Goal: Task Accomplishment & Management: Use online tool/utility

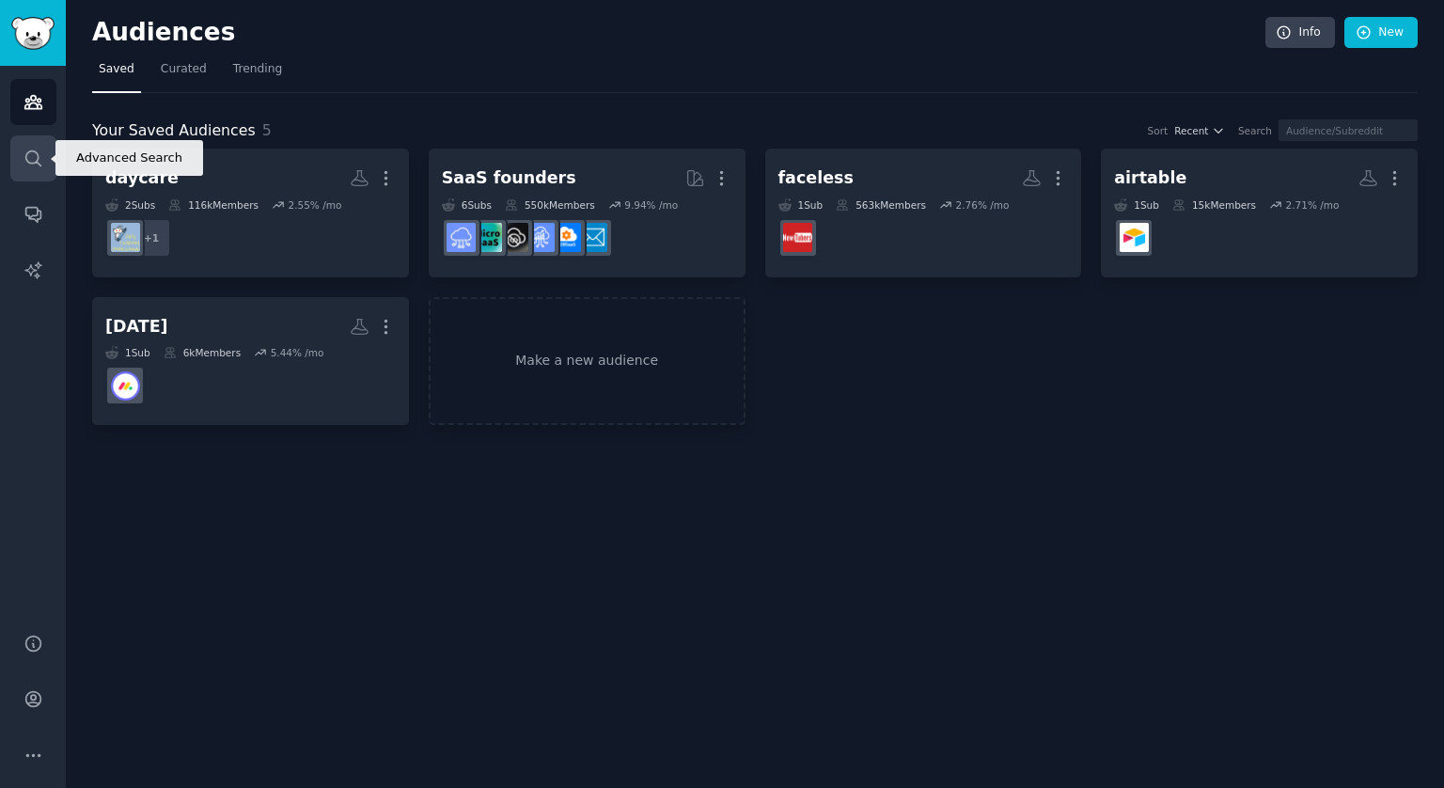
click at [28, 163] on icon "Sidebar" at bounding box center [32, 157] width 15 height 15
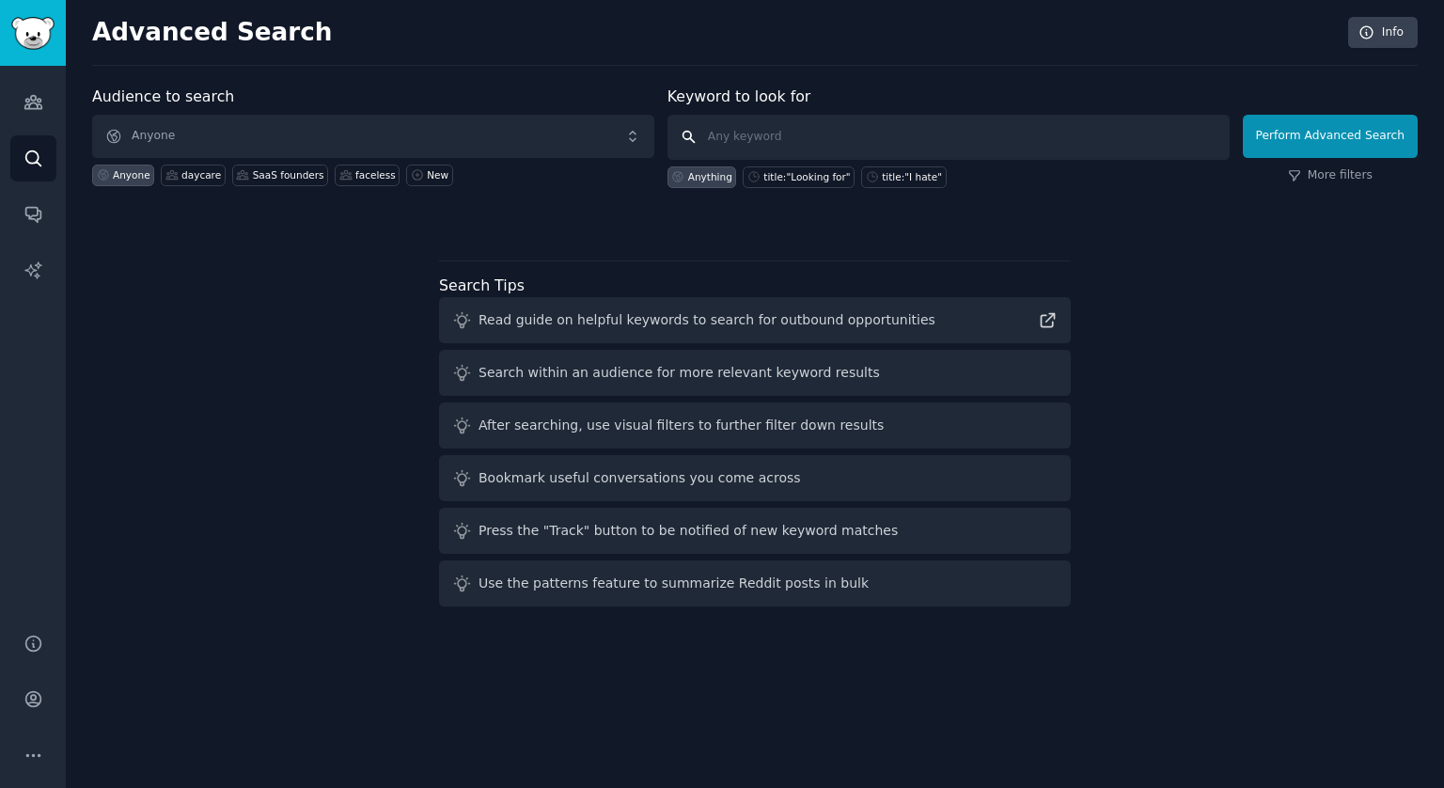
click at [816, 138] on input "text" at bounding box center [949, 137] width 562 height 45
type input "n8n"
click button "Perform Advanced Search" at bounding box center [1330, 136] width 175 height 43
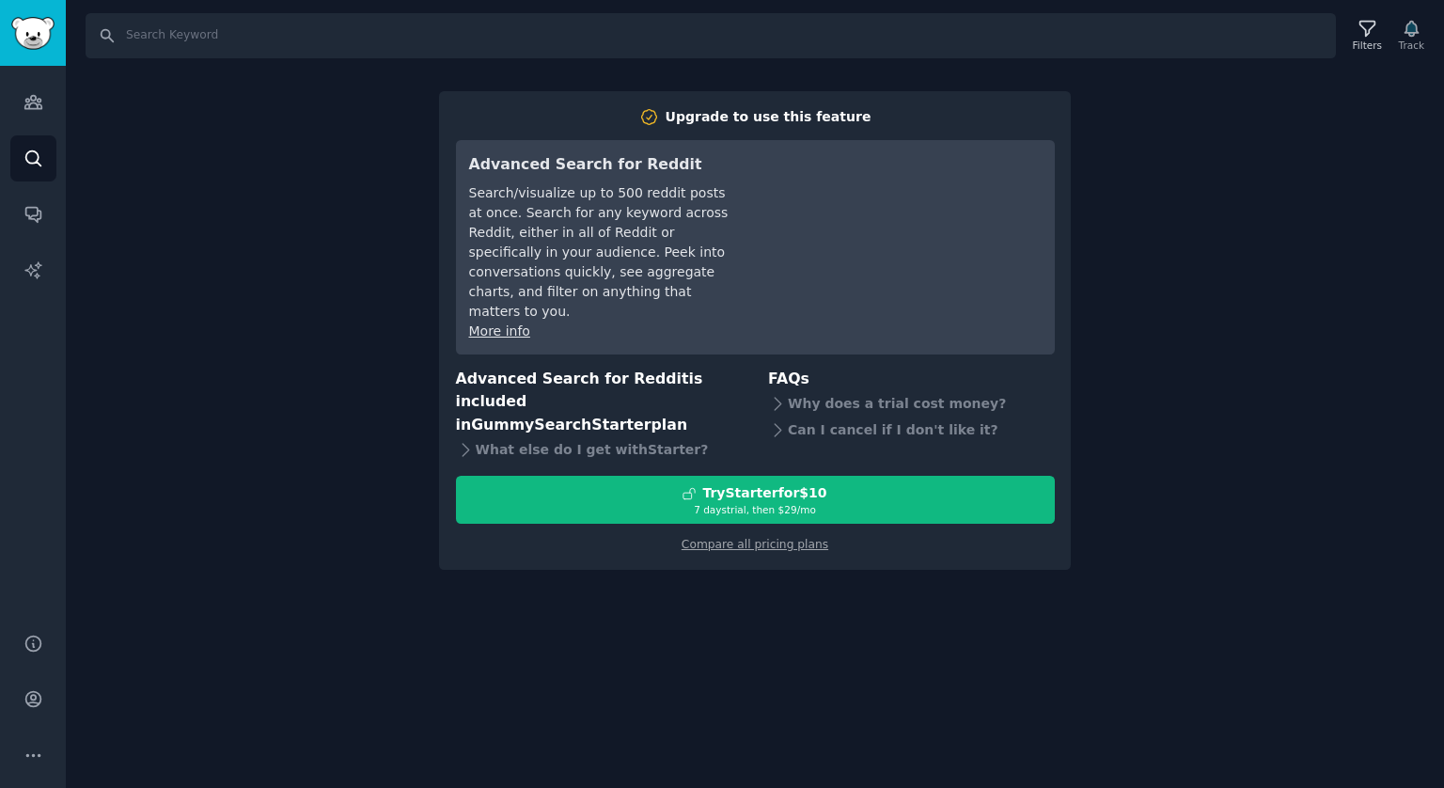
click at [1374, 153] on div "Search Filters Track Upgrade to use this feature Advanced Search for Reddit Sea…" at bounding box center [755, 394] width 1378 height 788
click at [43, 102] on link "Audiences" at bounding box center [33, 102] width 46 height 46
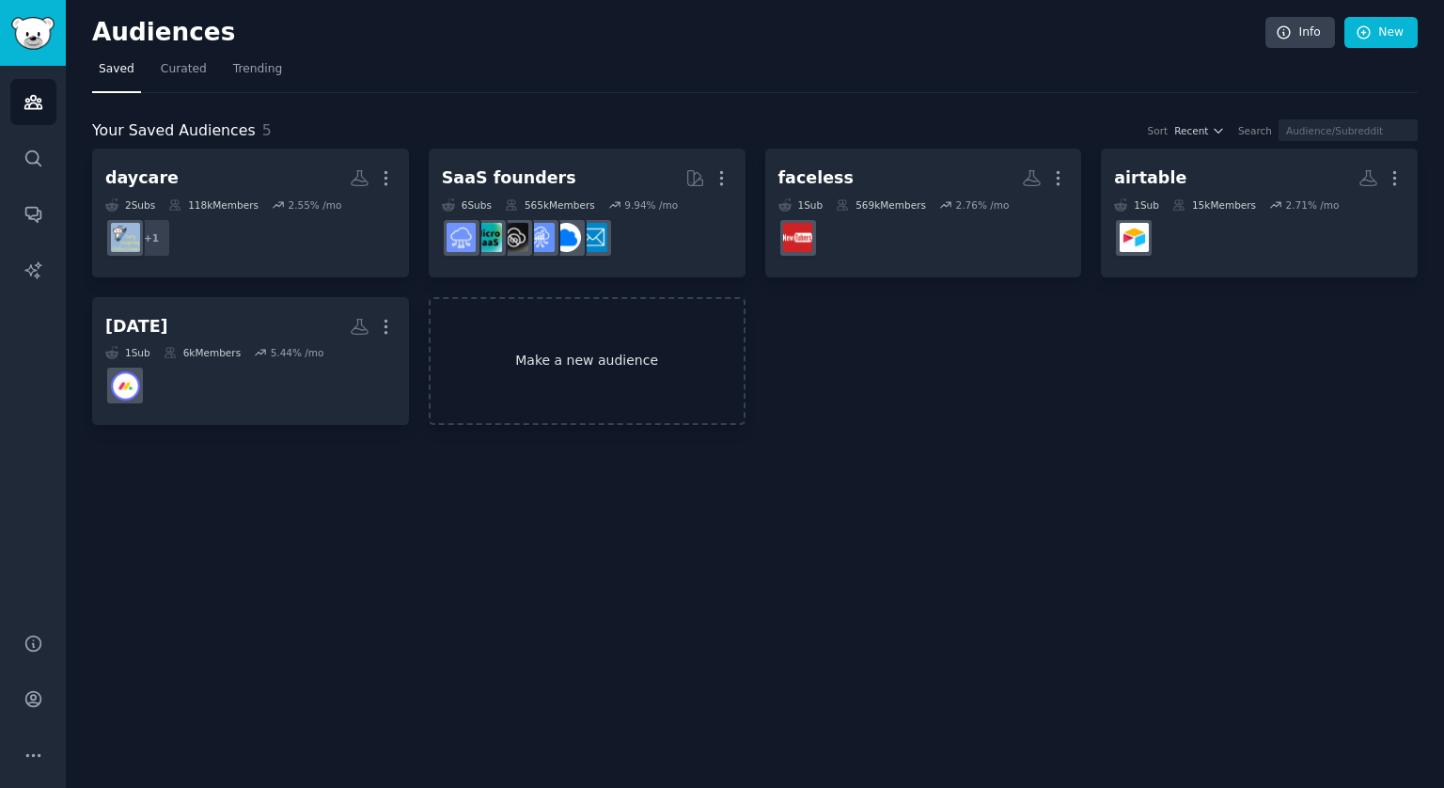
click at [636, 340] on link "Make a new audience" at bounding box center [587, 361] width 317 height 129
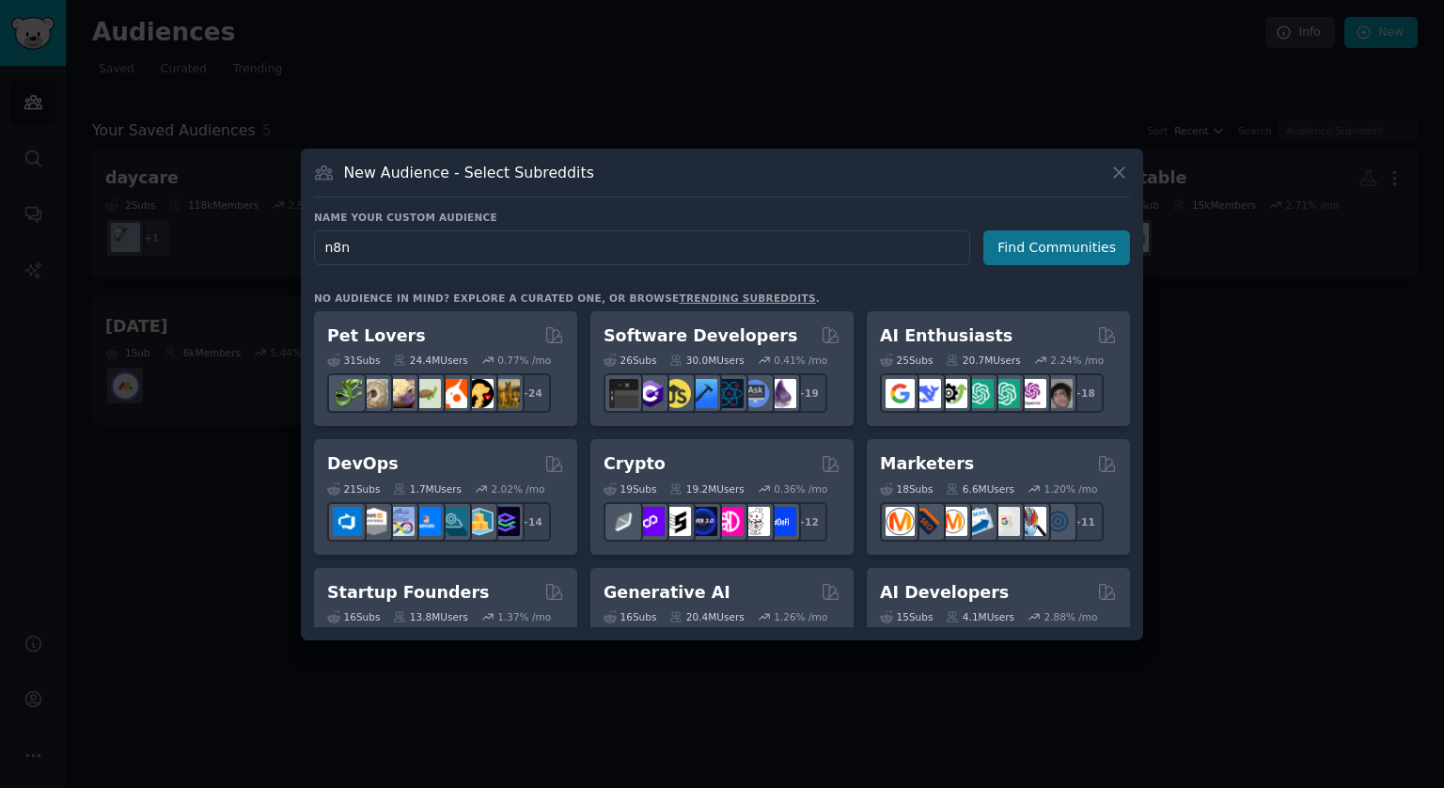
type input "n8n"
click at [1092, 239] on button "Find Communities" at bounding box center [1057, 247] width 147 height 35
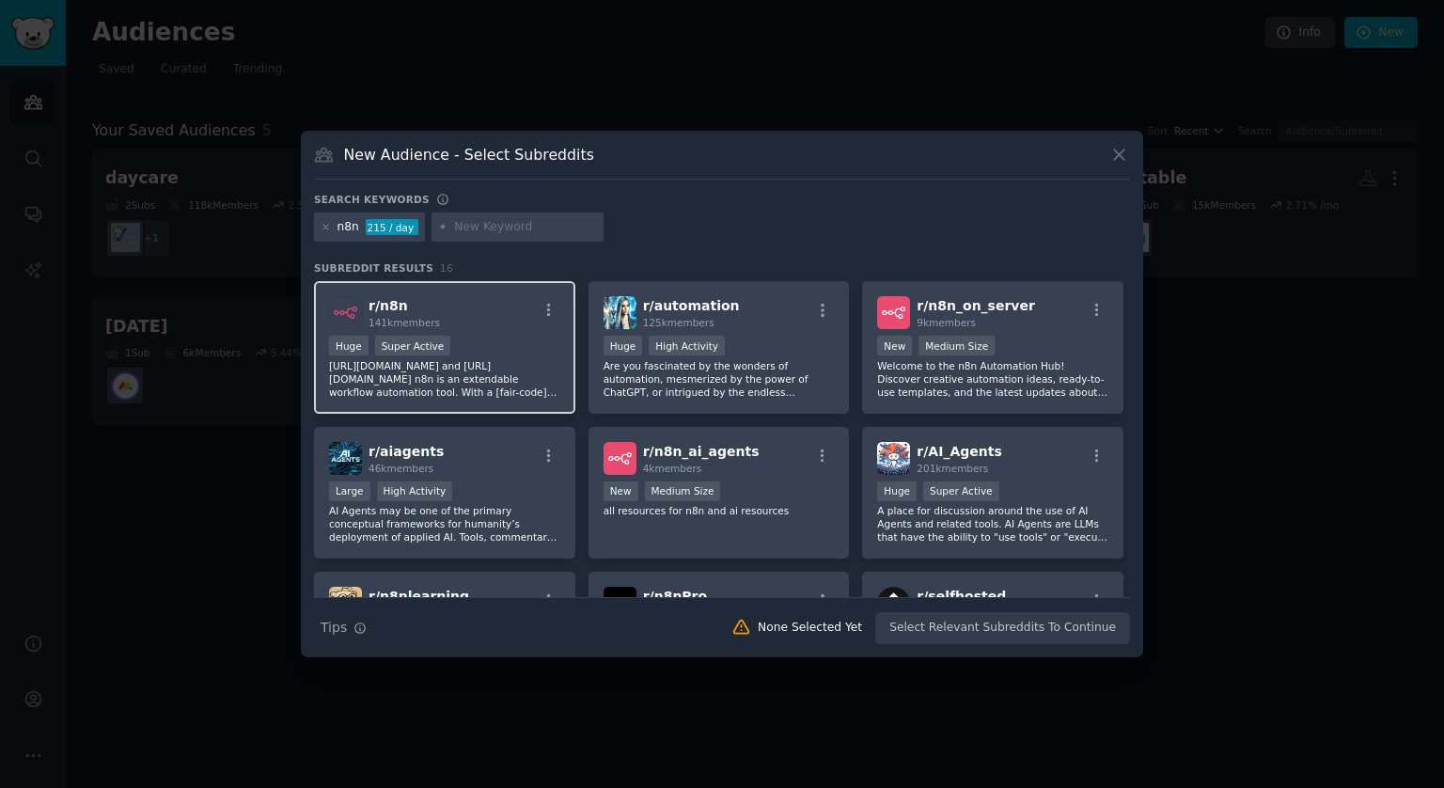
click at [453, 322] on div "r/ n8n 141k members" at bounding box center [444, 312] width 231 height 33
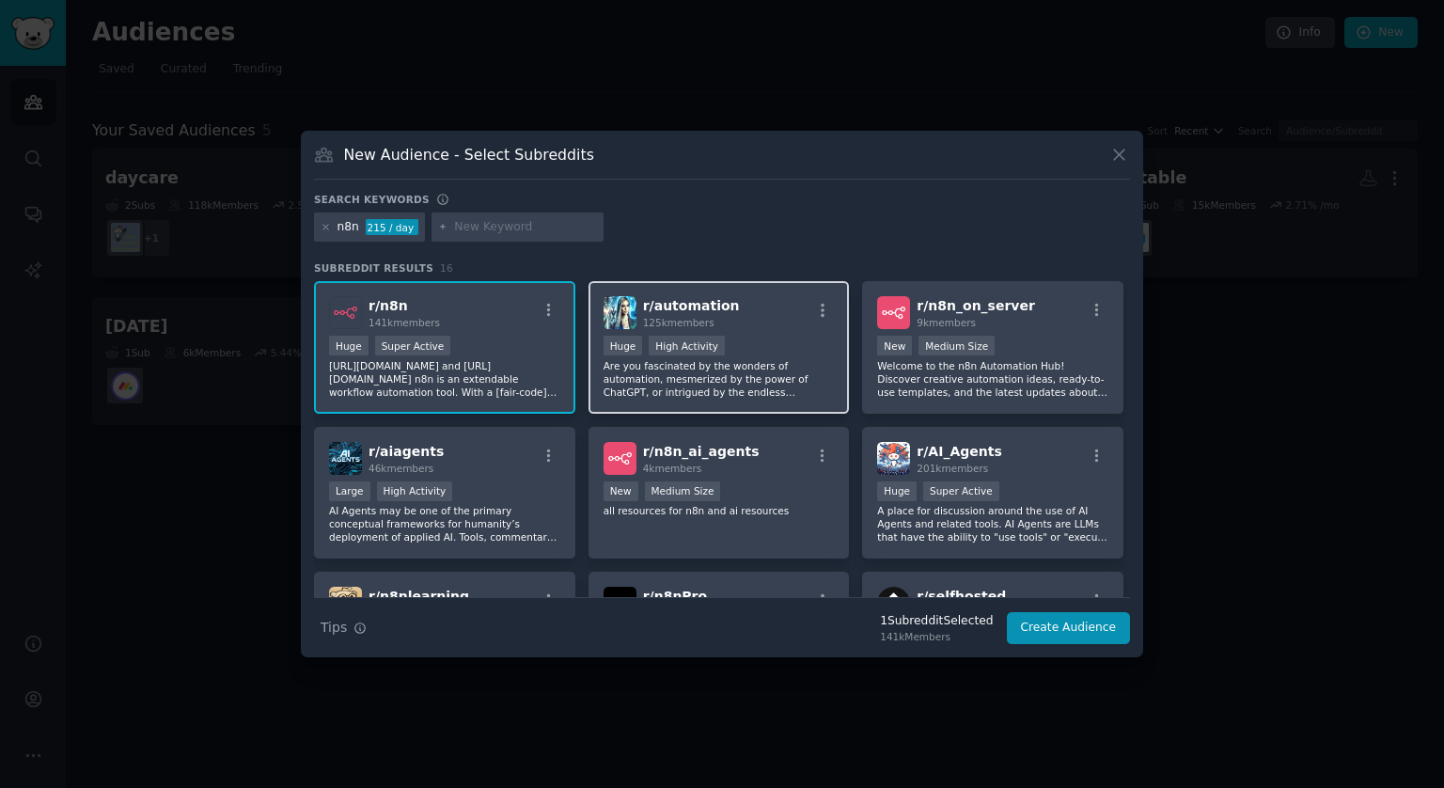
click at [761, 310] on div "r/ automation 125k members" at bounding box center [719, 312] width 231 height 33
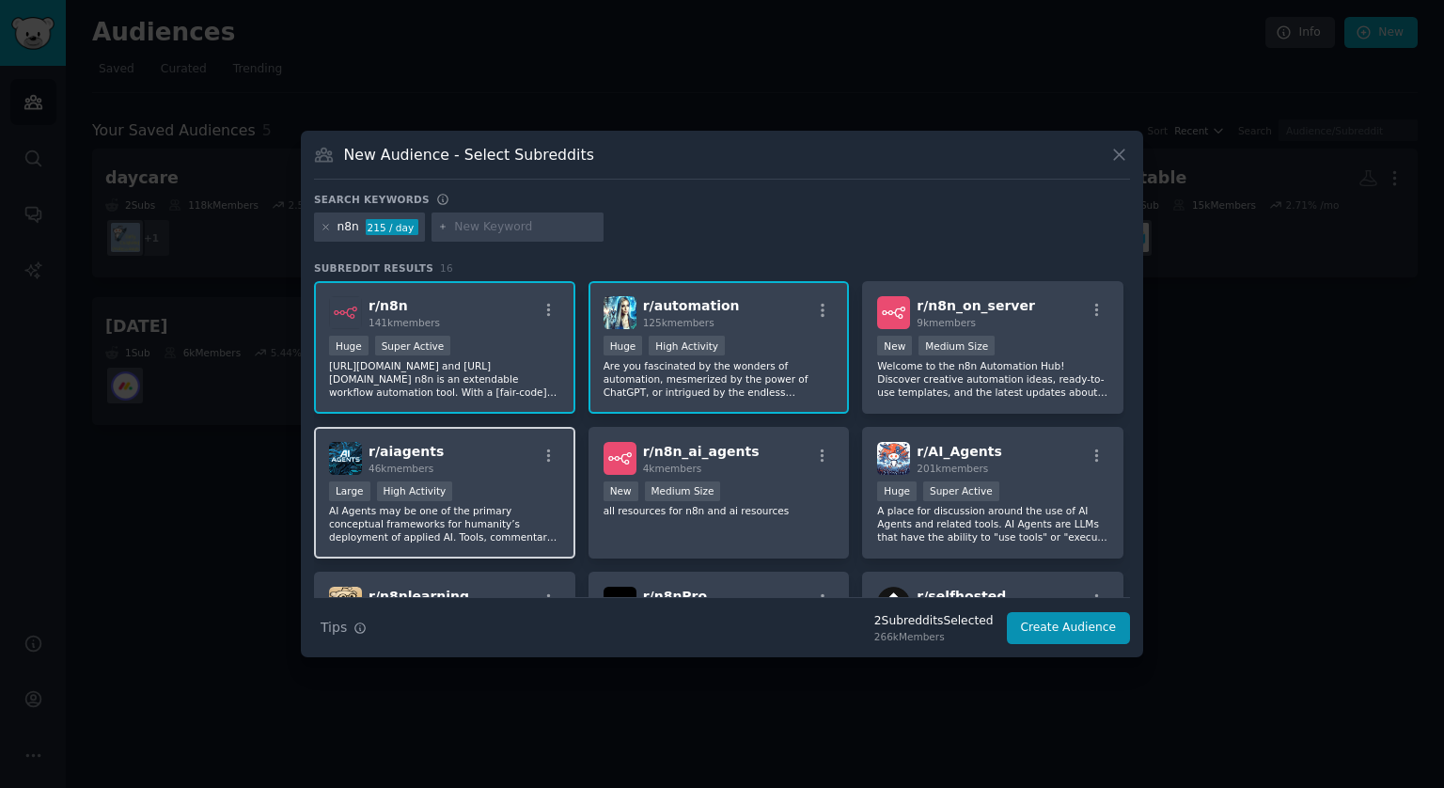
click at [529, 428] on div "r/ aiagents 46k members 10,000 - 100,000 members Large High Activity AI Agents …" at bounding box center [444, 493] width 261 height 133
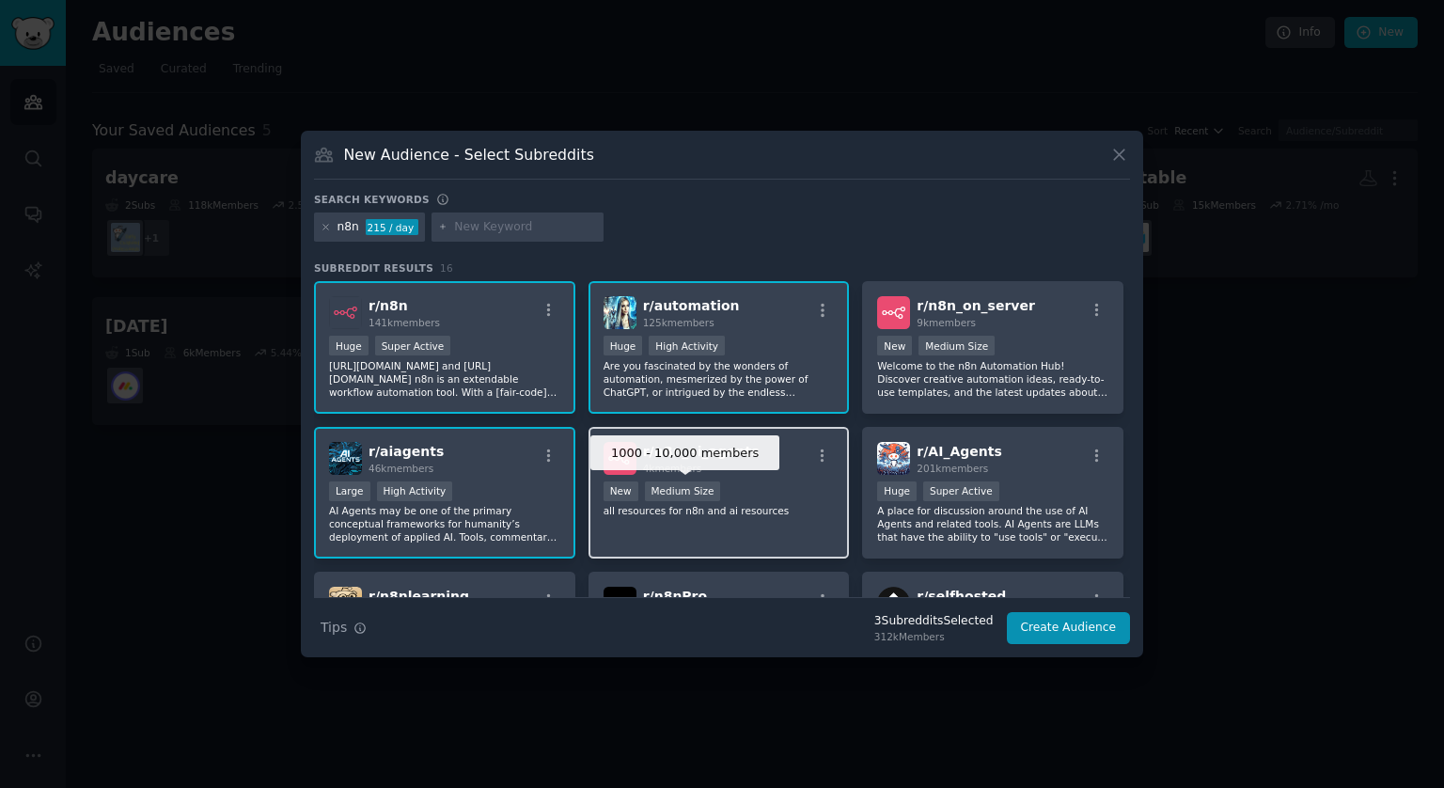
click at [705, 486] on div "Medium Size" at bounding box center [683, 491] width 76 height 20
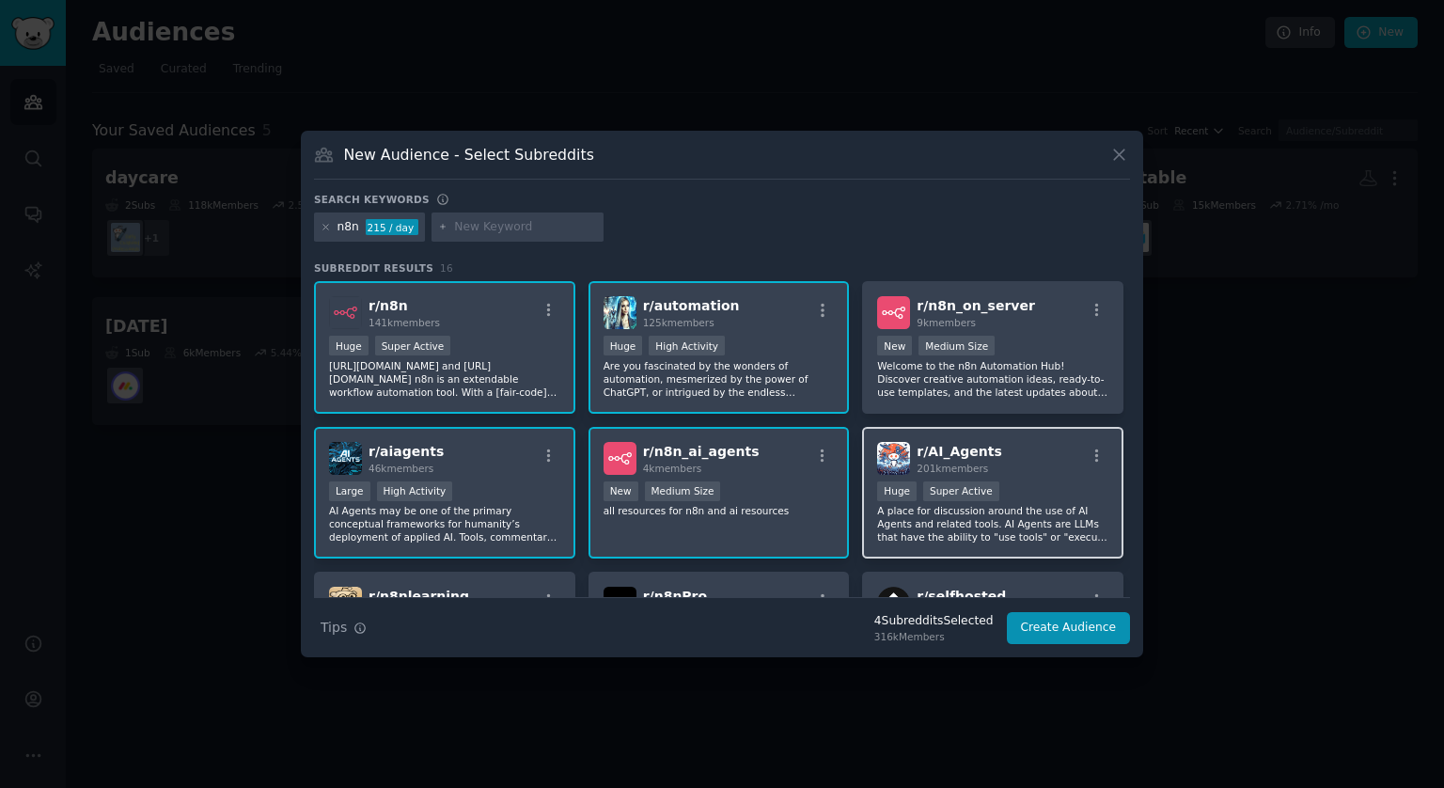
click at [1003, 463] on div "r/ AI_Agents 201k members" at bounding box center [992, 458] width 231 height 33
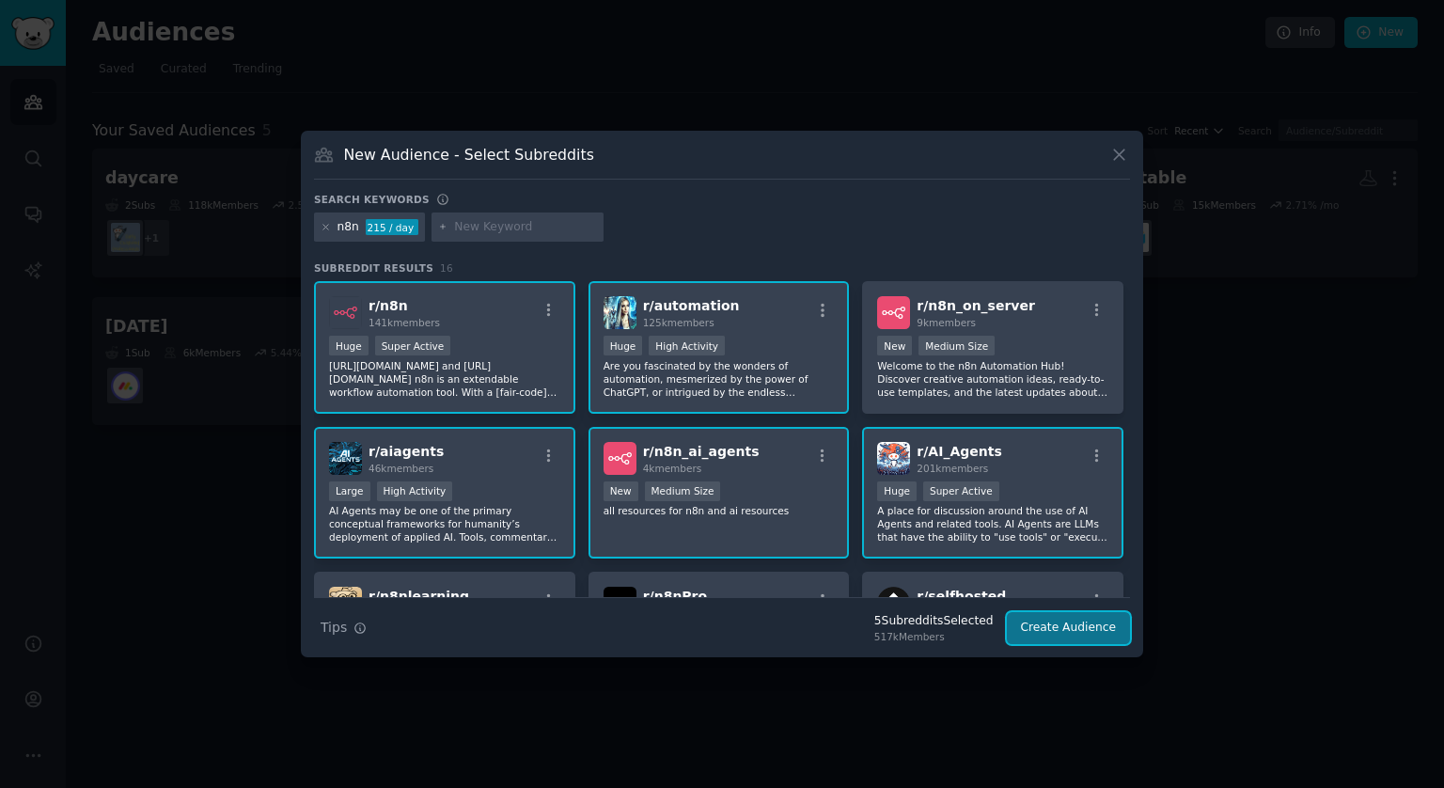
click at [1092, 627] on button "Create Audience" at bounding box center [1069, 628] width 124 height 32
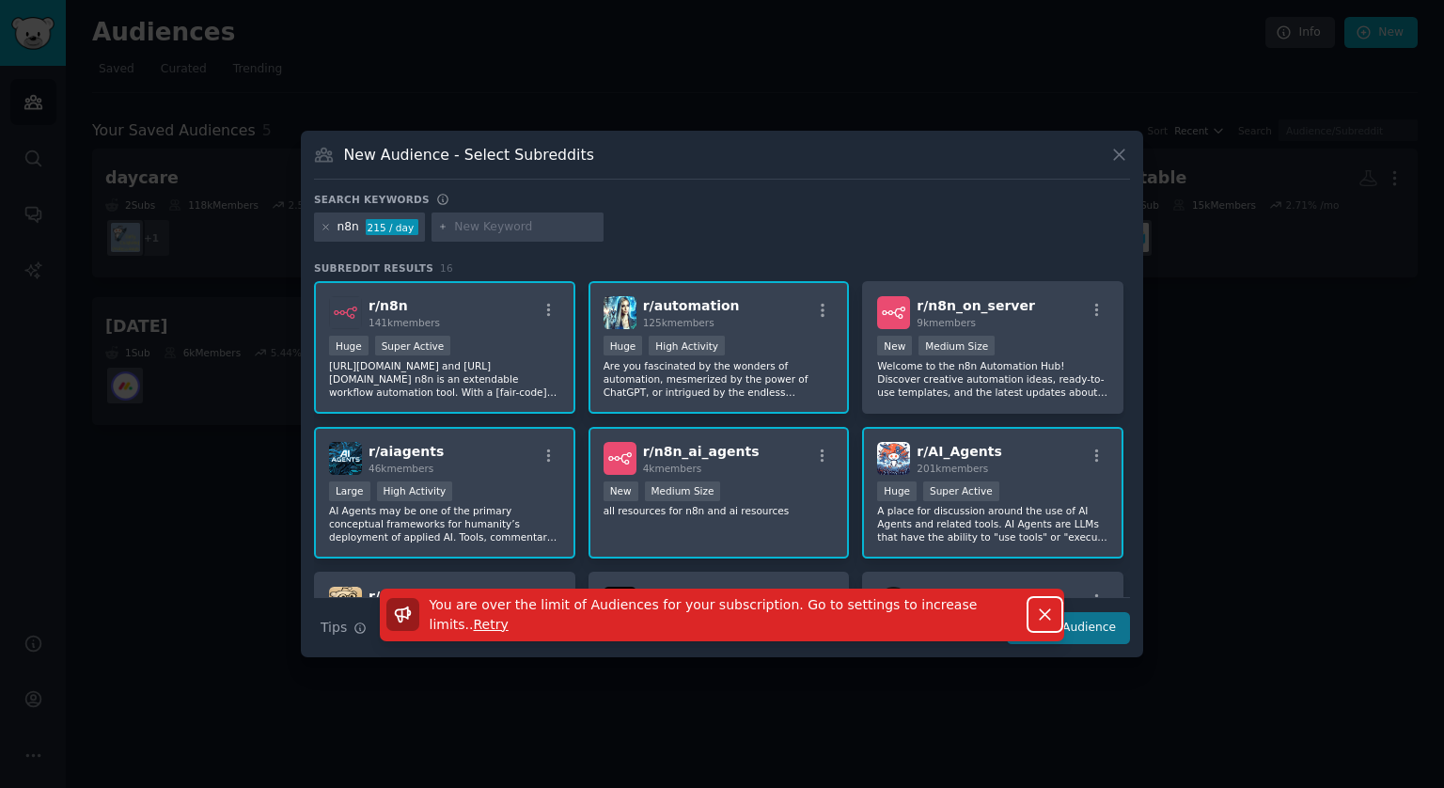
click at [1049, 612] on icon "button" at bounding box center [1045, 615] width 20 height 20
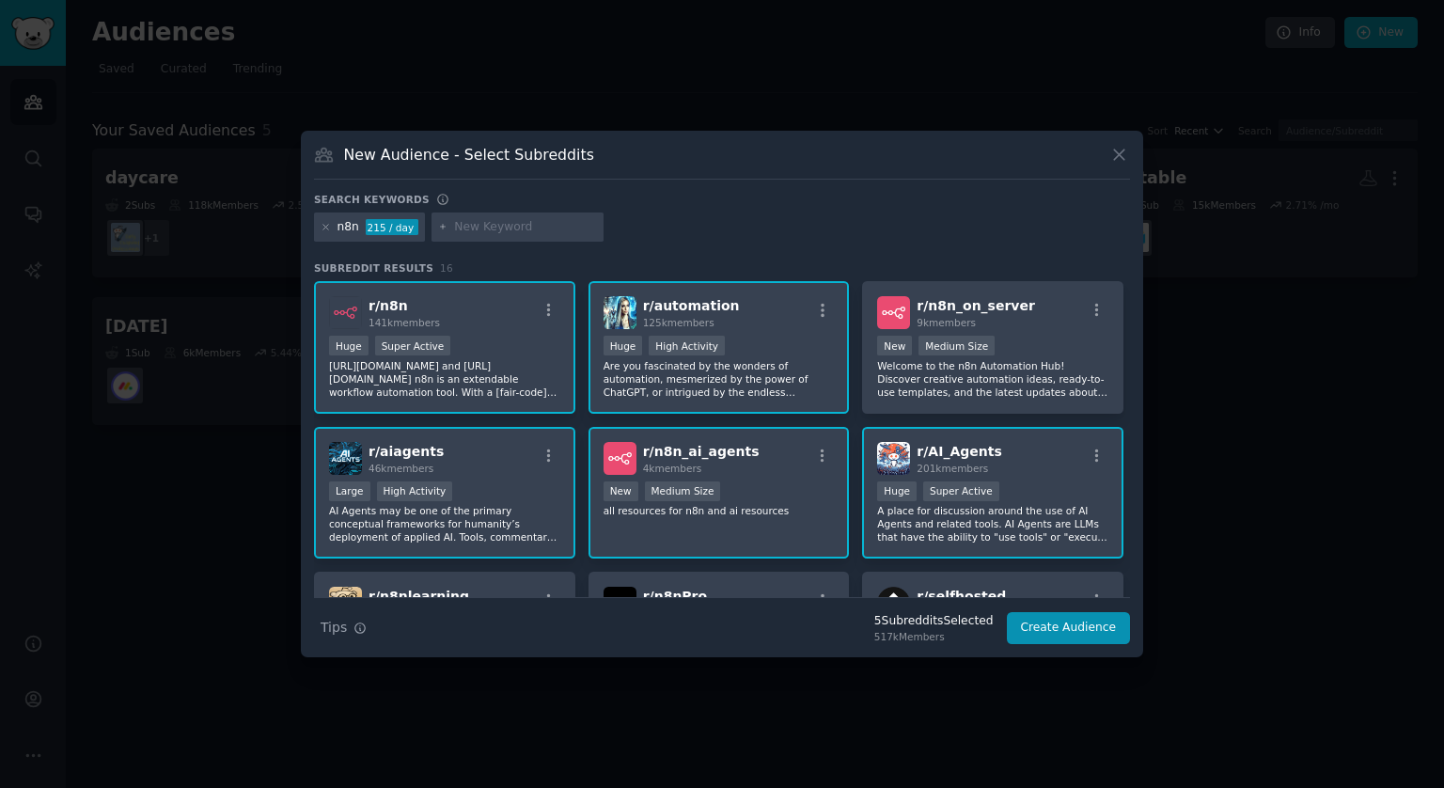
click at [1213, 534] on div at bounding box center [722, 394] width 1444 height 788
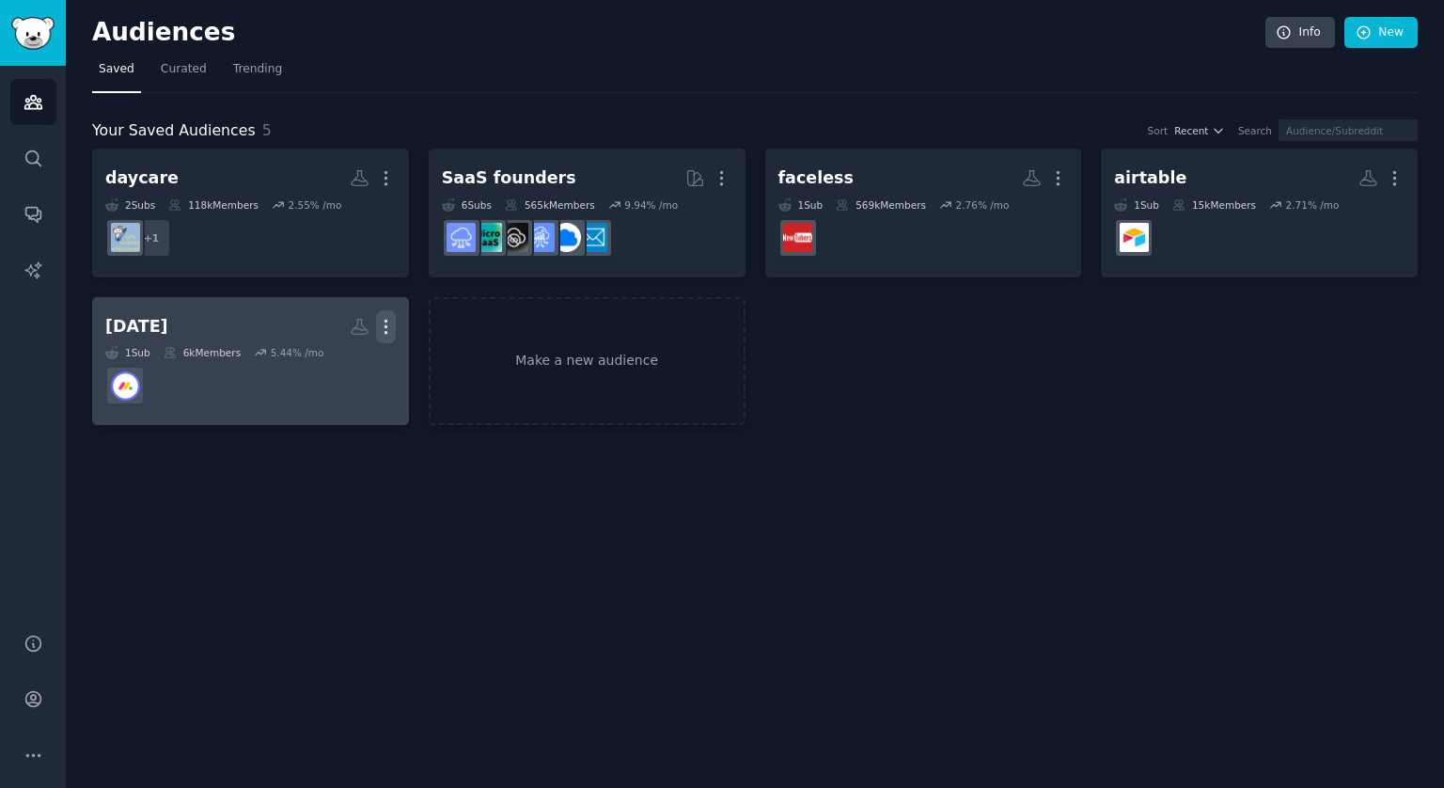
click at [384, 327] on icon "button" at bounding box center [386, 327] width 20 height 20
click at [315, 365] on p "Delete" at bounding box center [334, 366] width 43 height 20
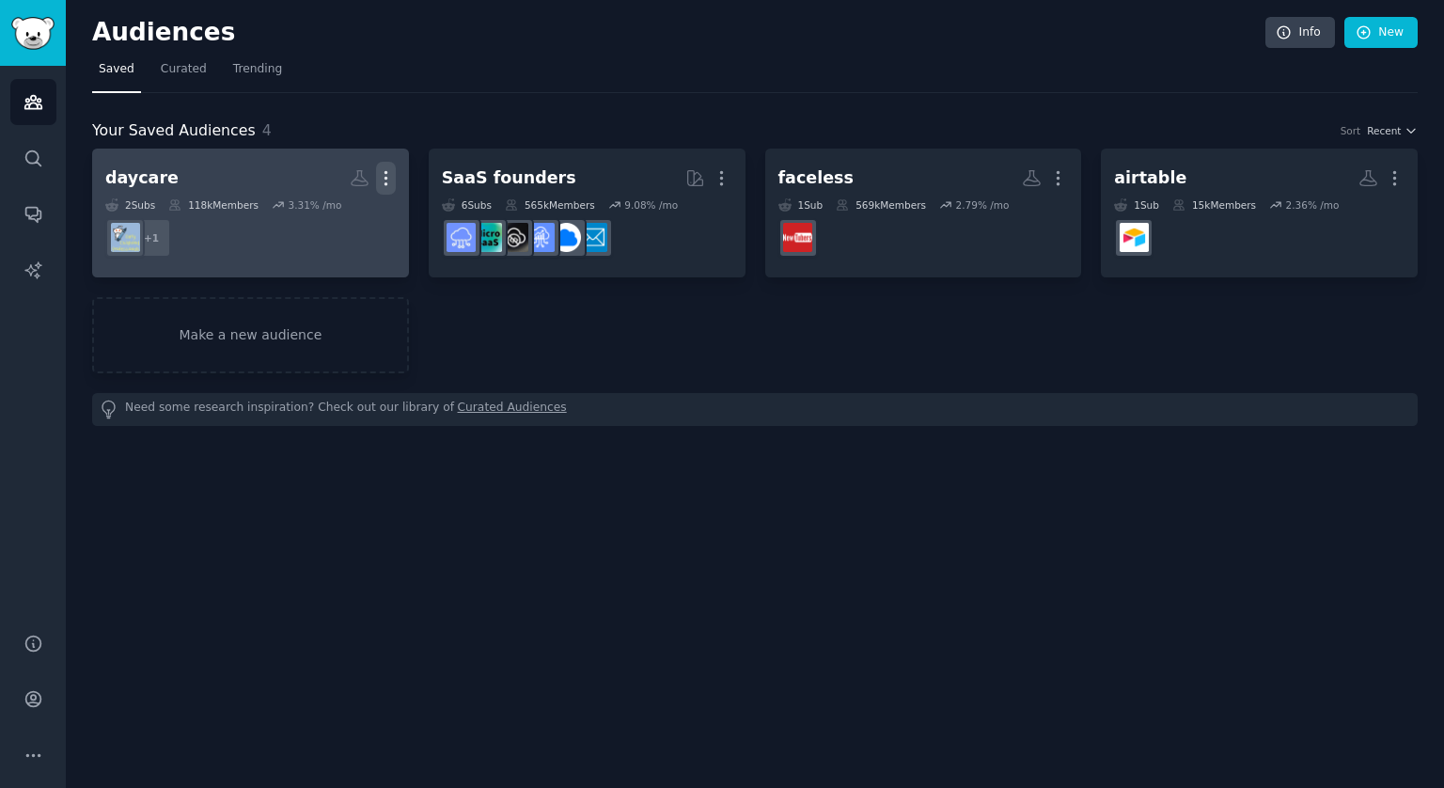
click at [388, 181] on icon "button" at bounding box center [386, 178] width 20 height 20
click at [320, 214] on p "Delete" at bounding box center [334, 218] width 43 height 20
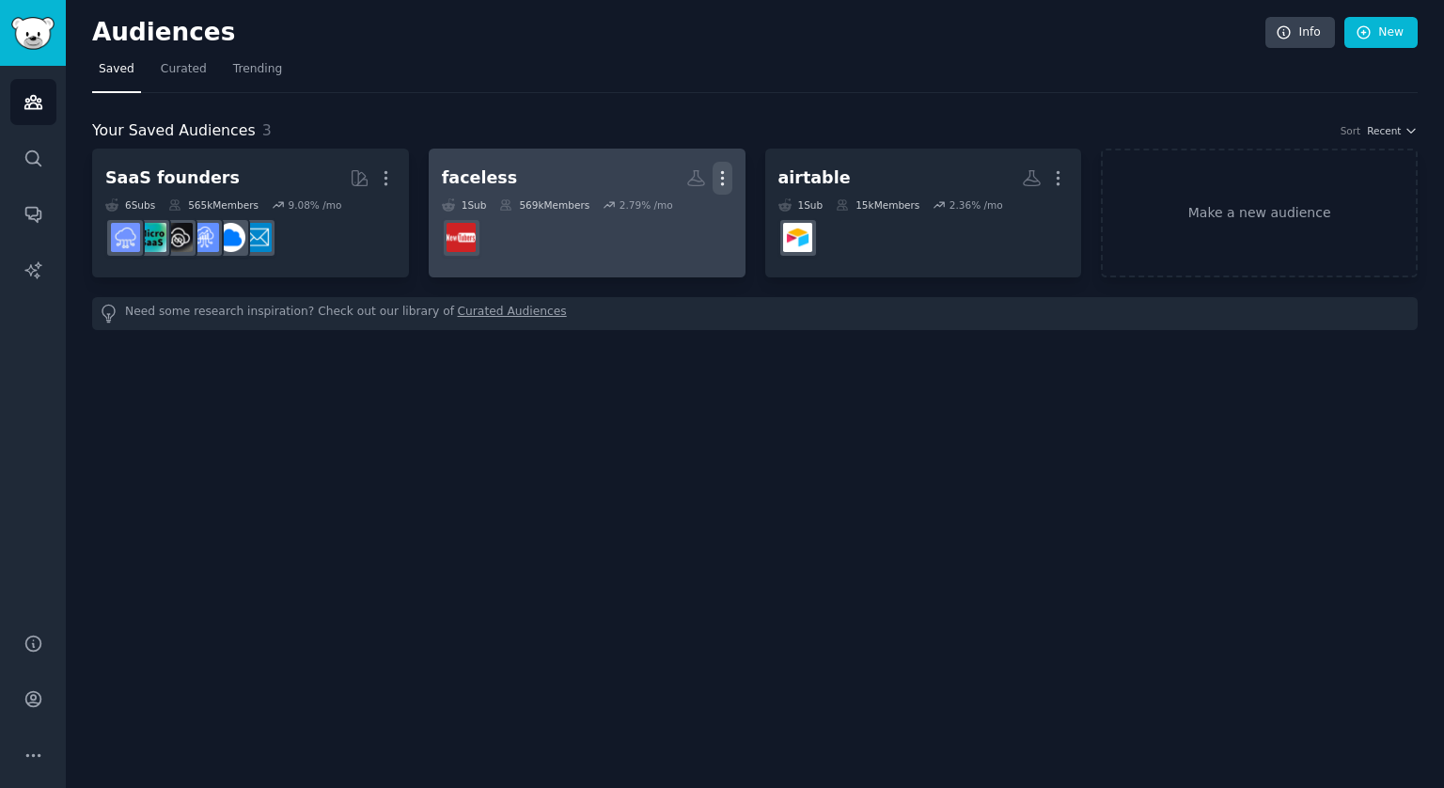
click at [724, 176] on icon "button" at bounding box center [723, 178] width 20 height 20
click at [674, 222] on p "Delete" at bounding box center [671, 218] width 43 height 20
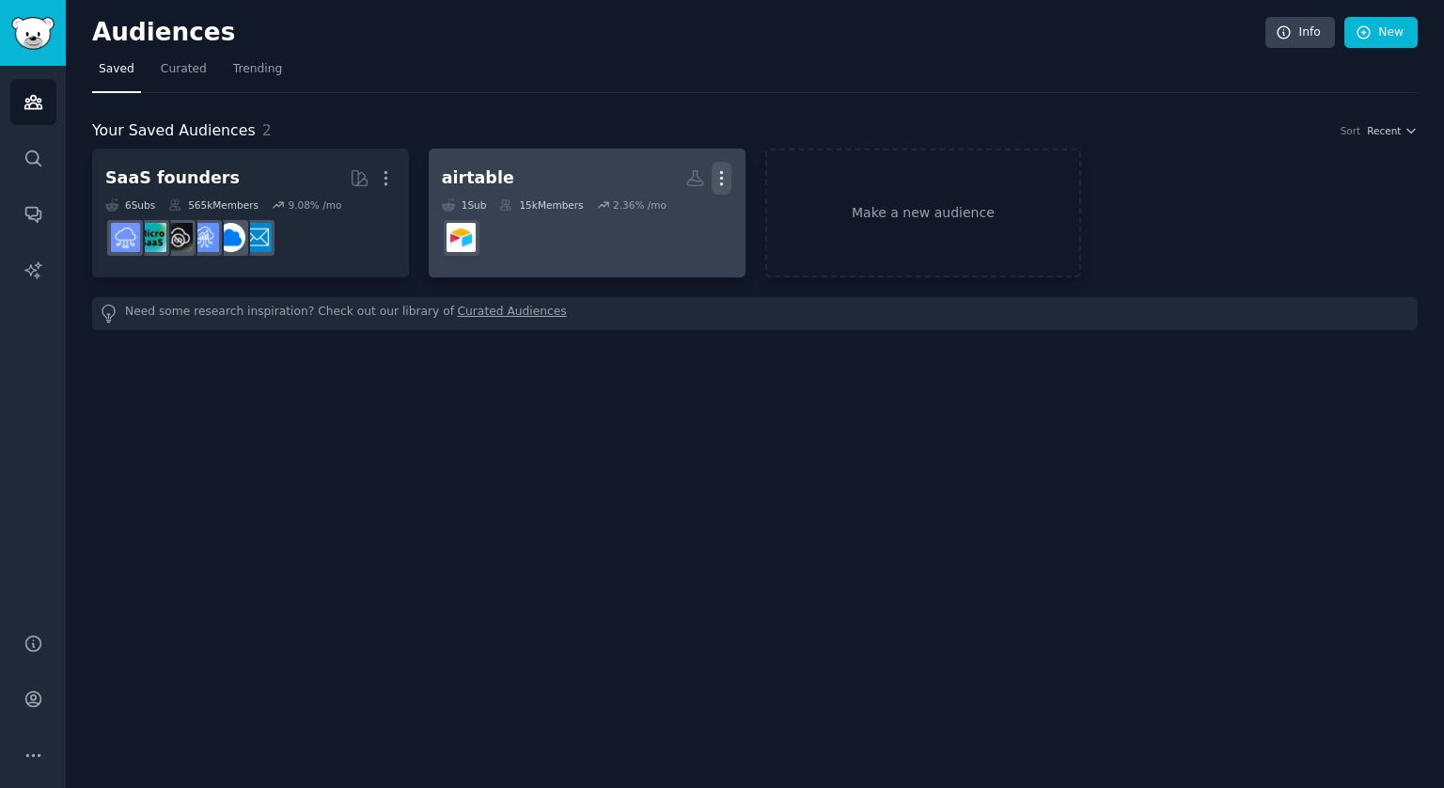
click at [726, 176] on icon "button" at bounding box center [722, 178] width 20 height 20
click at [675, 234] on div "Delete" at bounding box center [657, 217] width 89 height 39
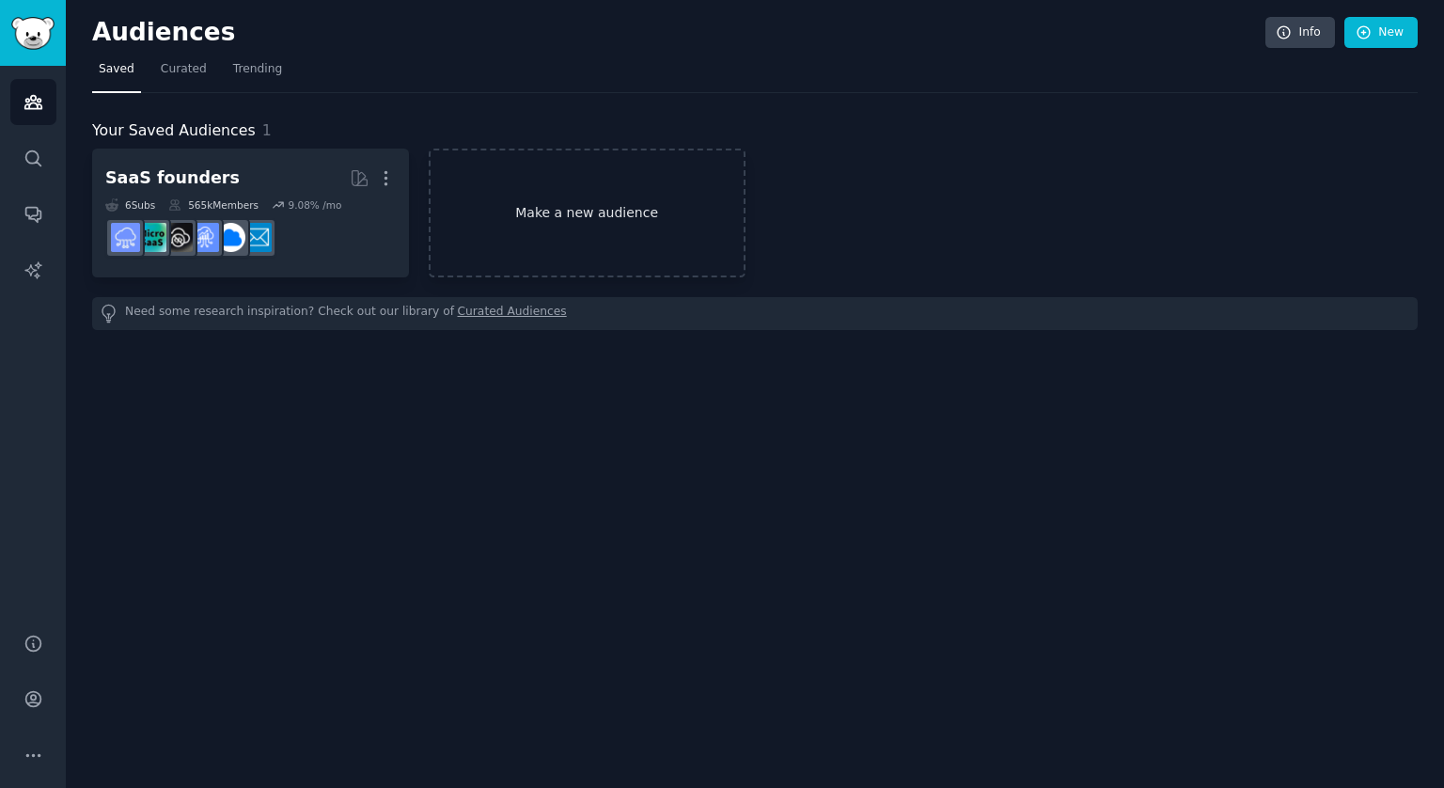
click at [551, 215] on link "Make a new audience" at bounding box center [587, 213] width 317 height 129
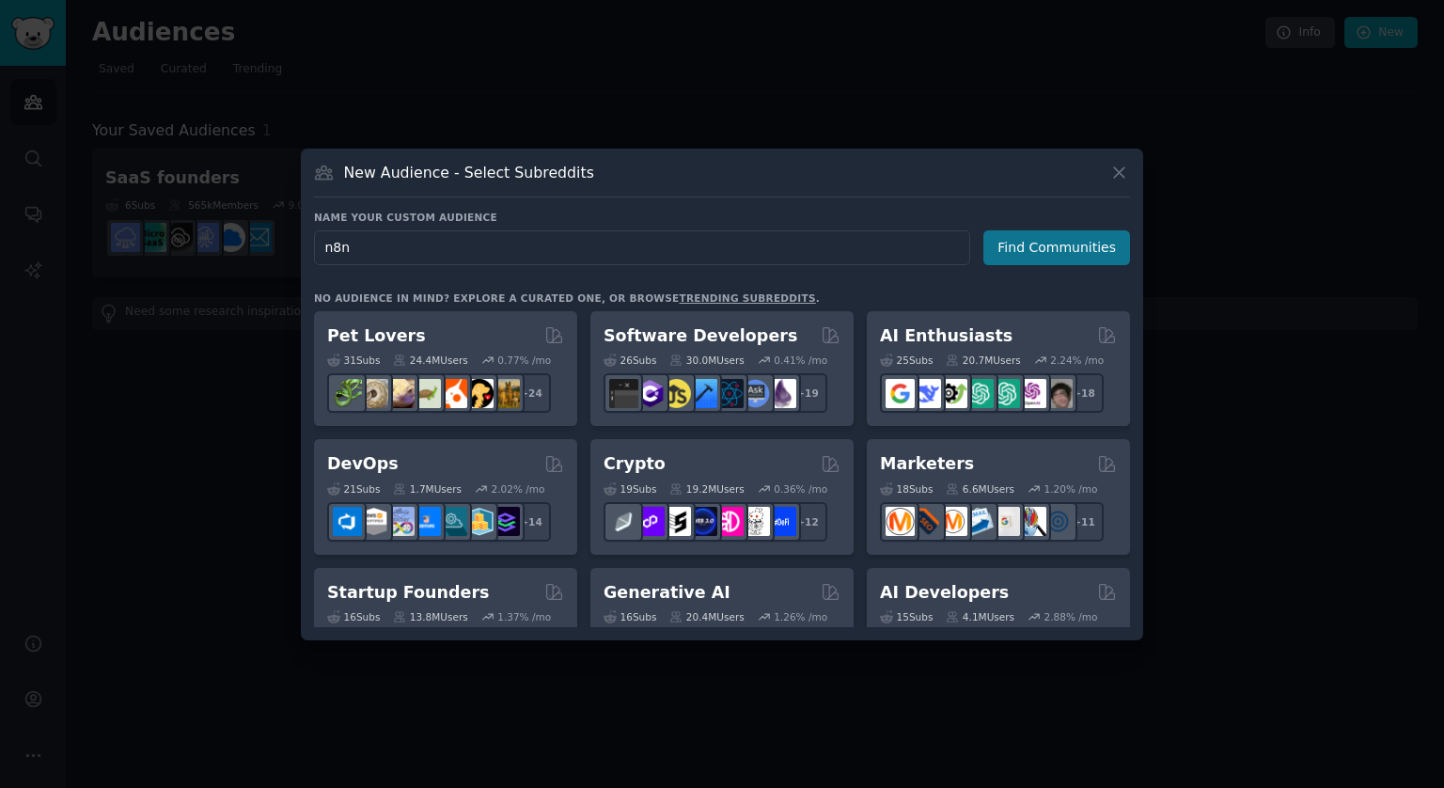
type input "n8n"
click at [1112, 241] on button "Find Communities" at bounding box center [1057, 247] width 147 height 35
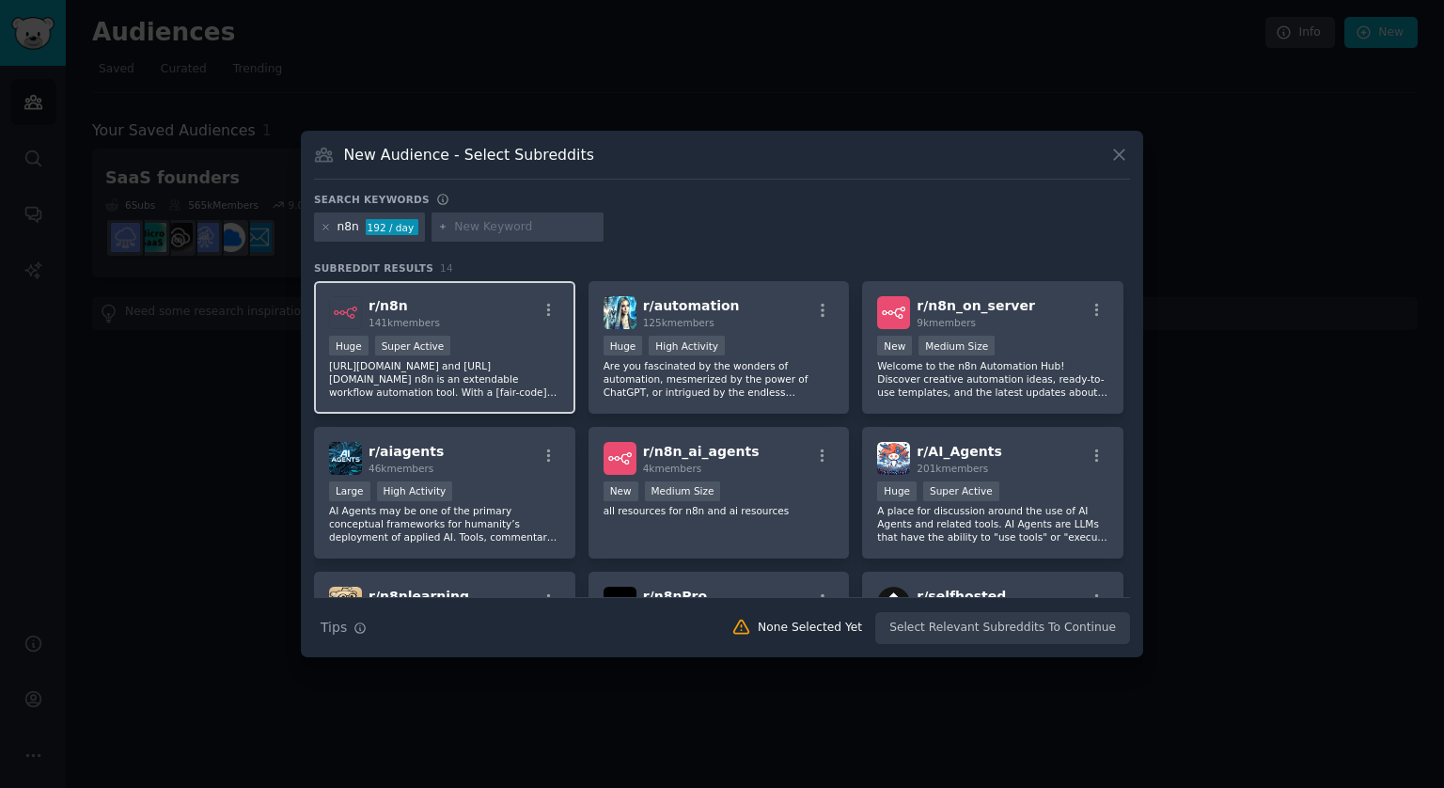
click at [468, 324] on div "r/ n8n 141k members" at bounding box center [444, 312] width 231 height 33
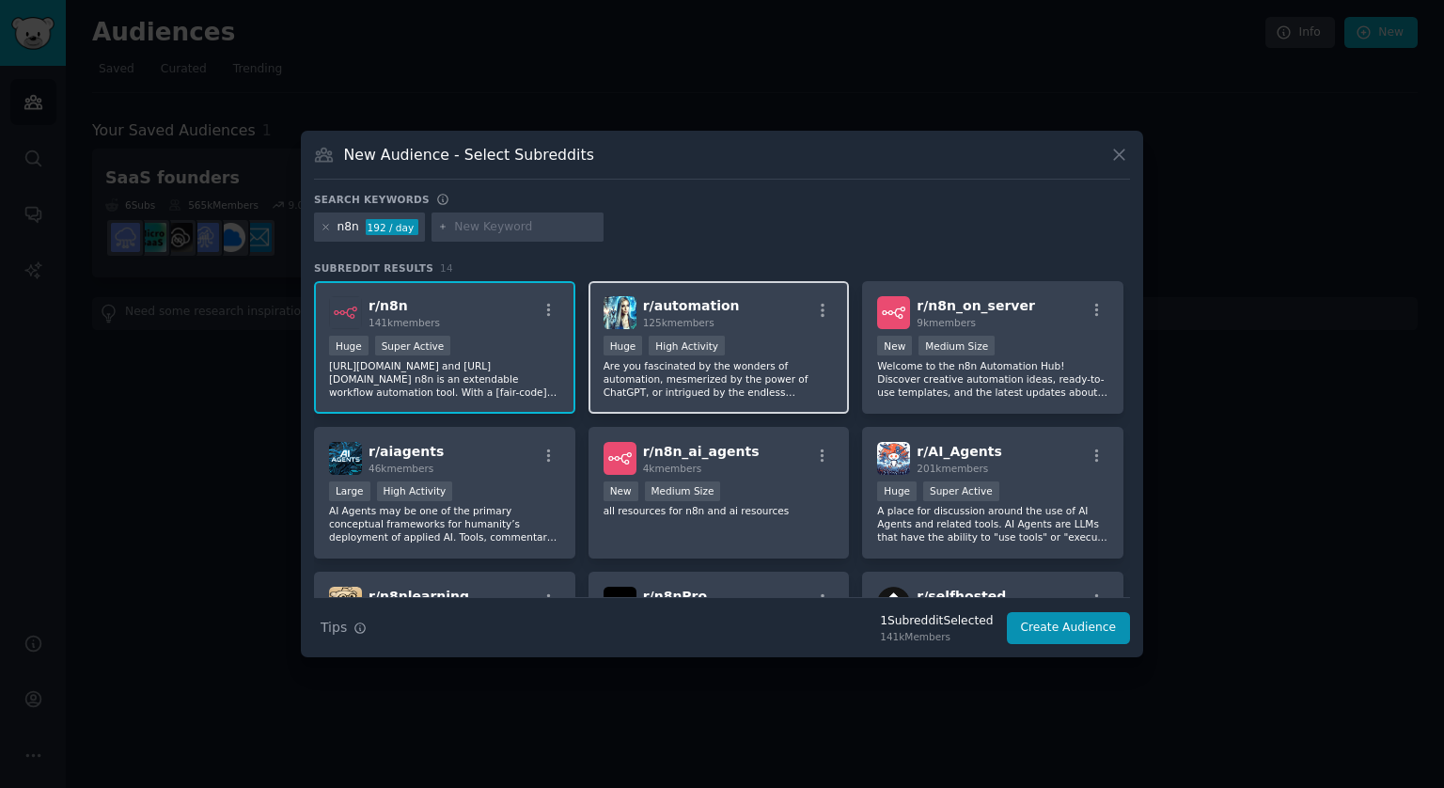
click at [757, 323] on div "r/ automation 125k members" at bounding box center [719, 312] width 231 height 33
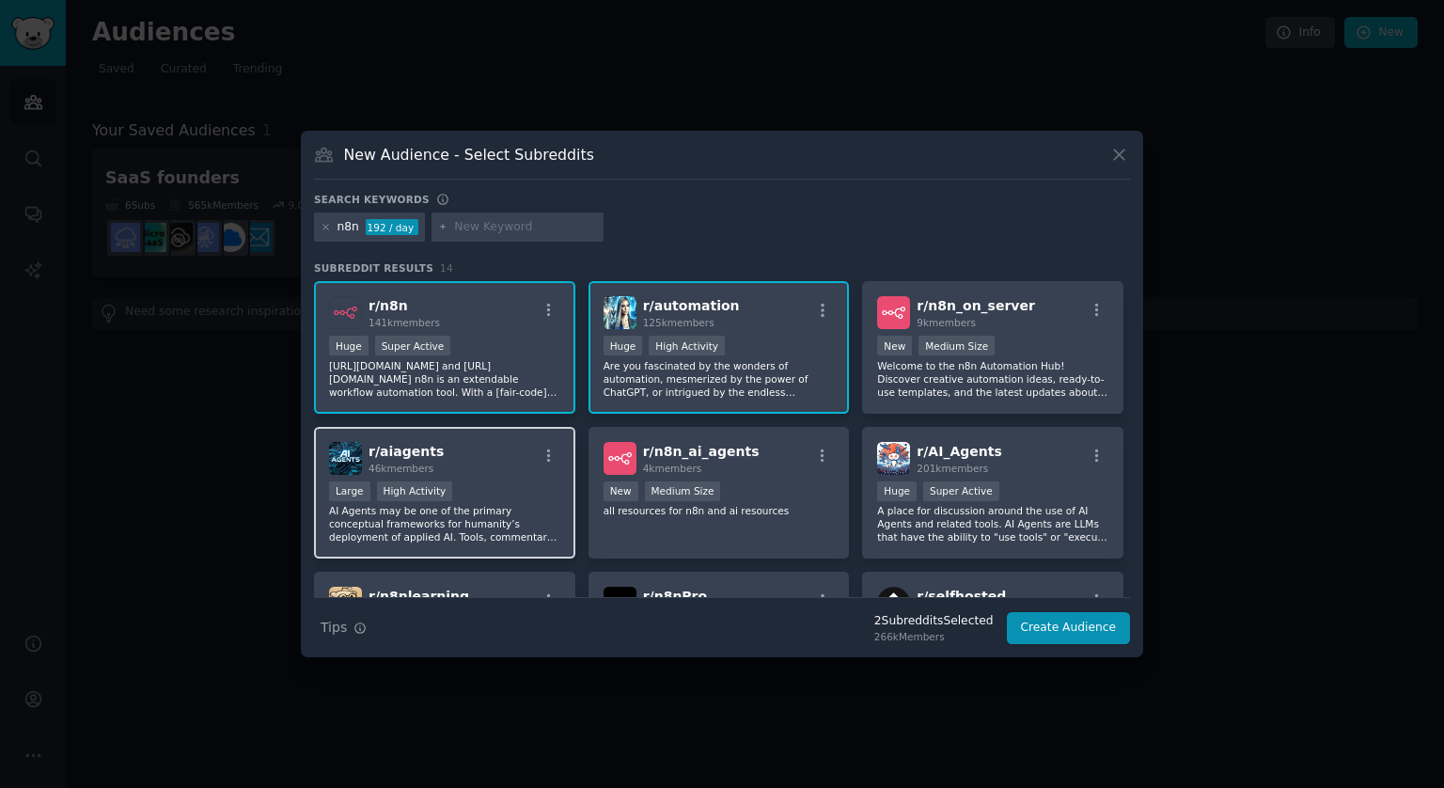
click at [512, 477] on div "r/ aiagents 46k members >= 80th percentile for submissions / day Large High Act…" at bounding box center [444, 493] width 261 height 133
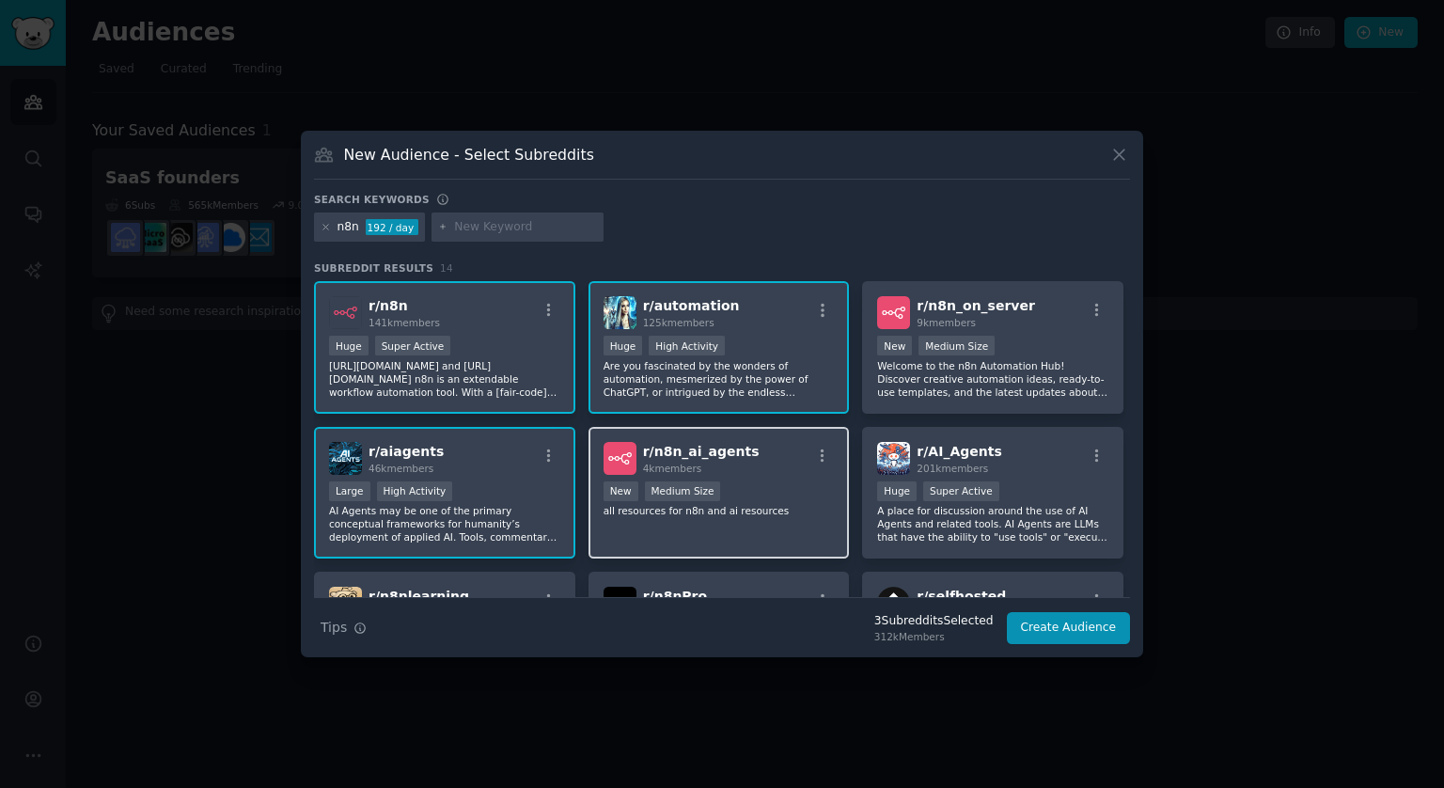
click at [720, 470] on div "4k members" at bounding box center [701, 468] width 117 height 13
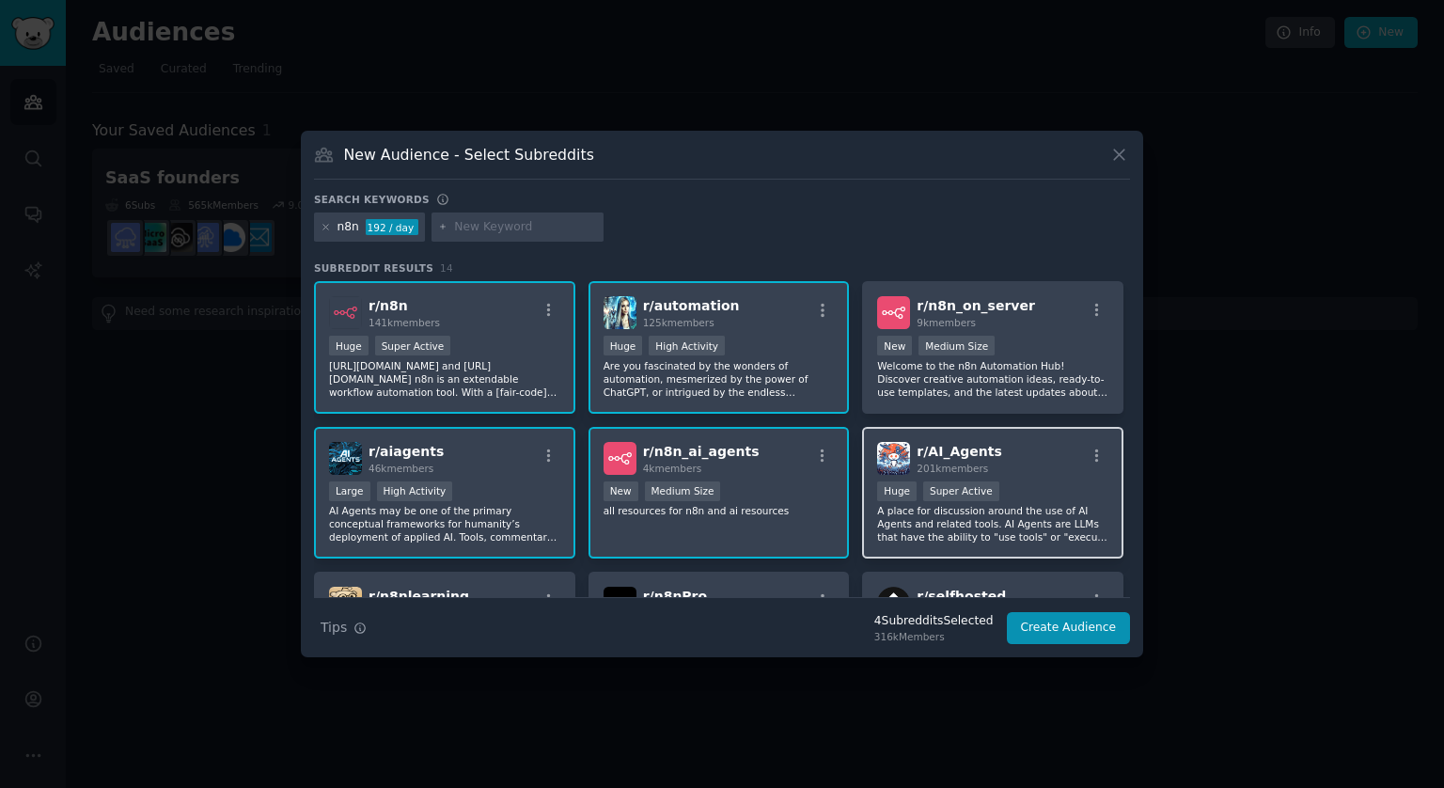
click at [1023, 446] on div "r/ AI_Agents 201k members" at bounding box center [992, 458] width 231 height 33
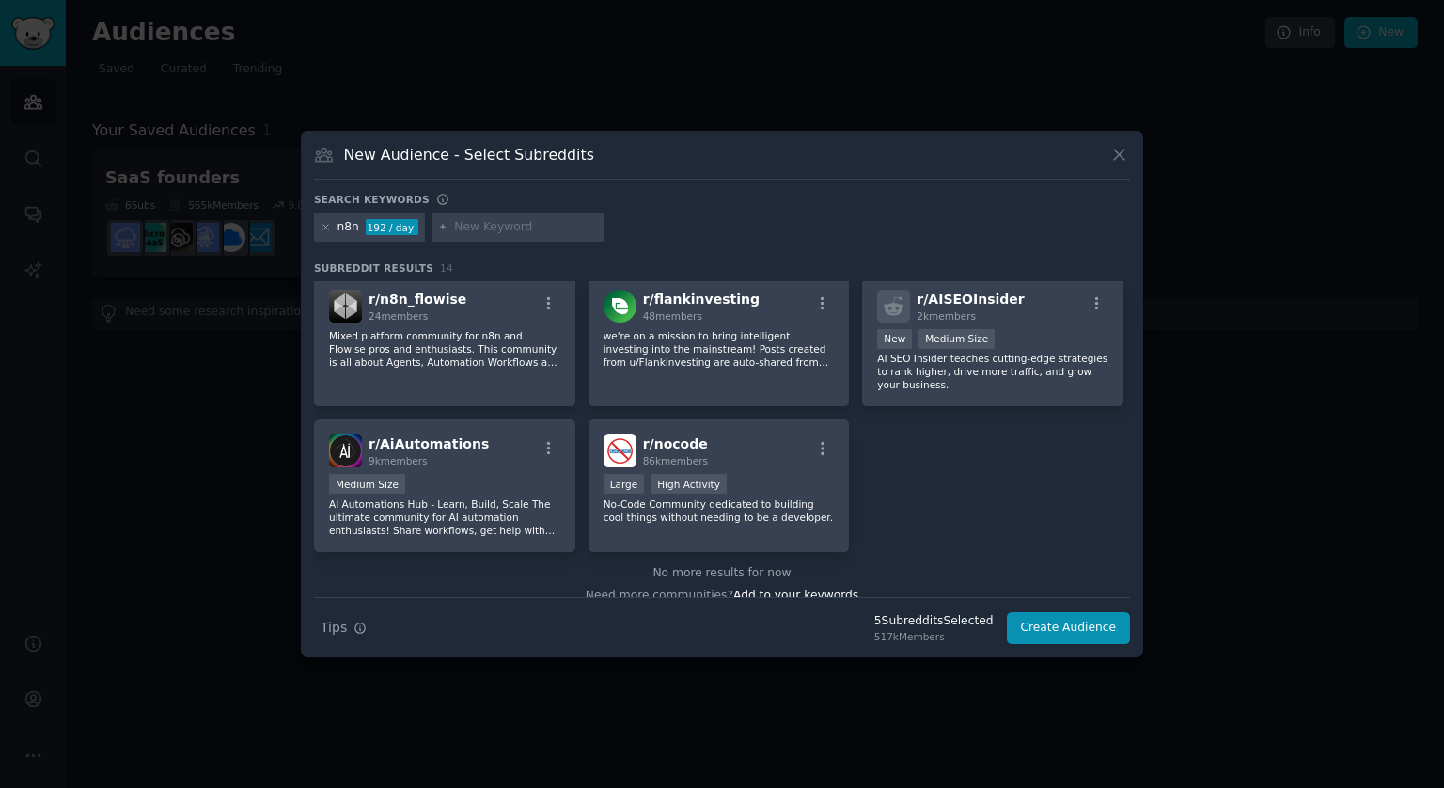
scroll to position [463, 0]
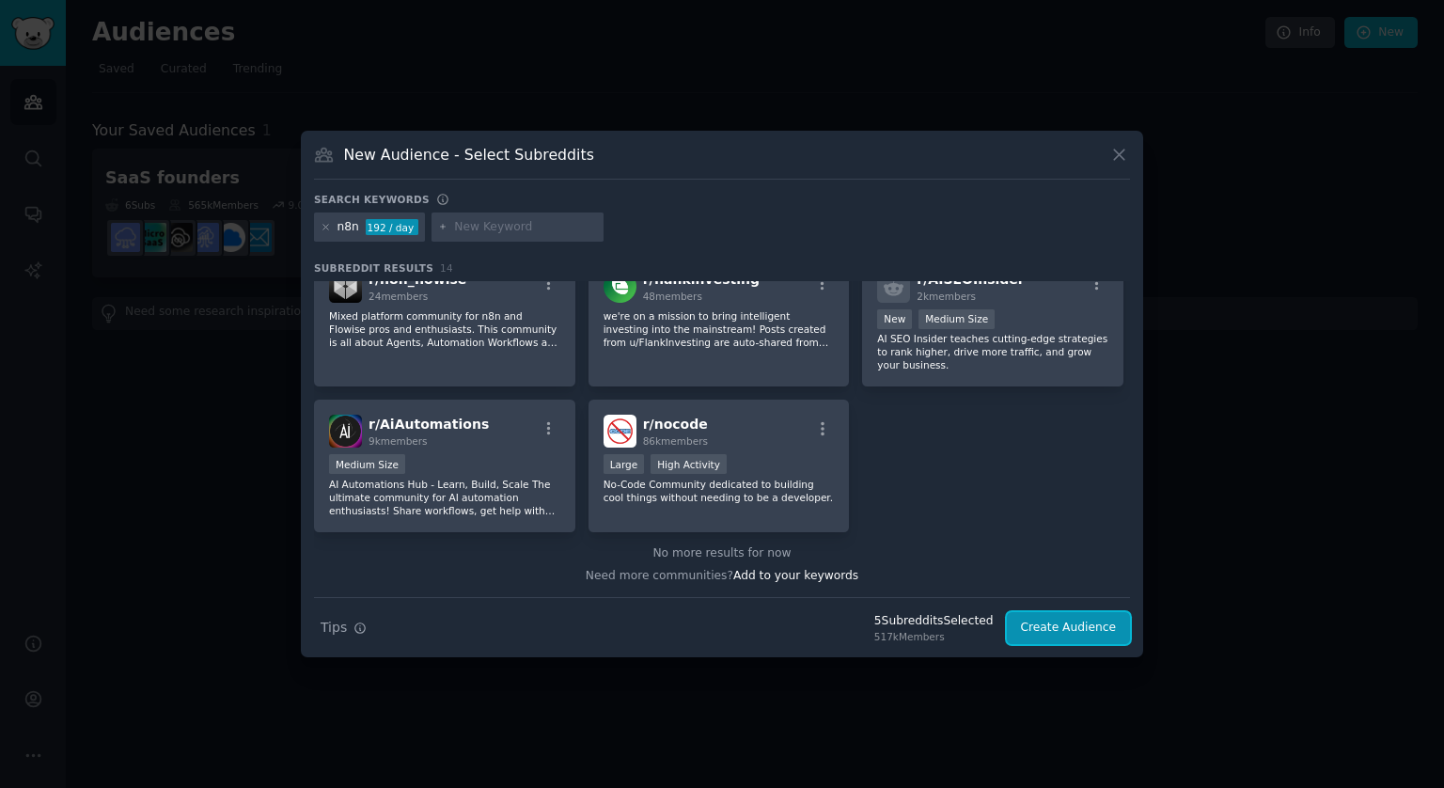
click at [1050, 629] on button "Create Audience" at bounding box center [1069, 628] width 124 height 32
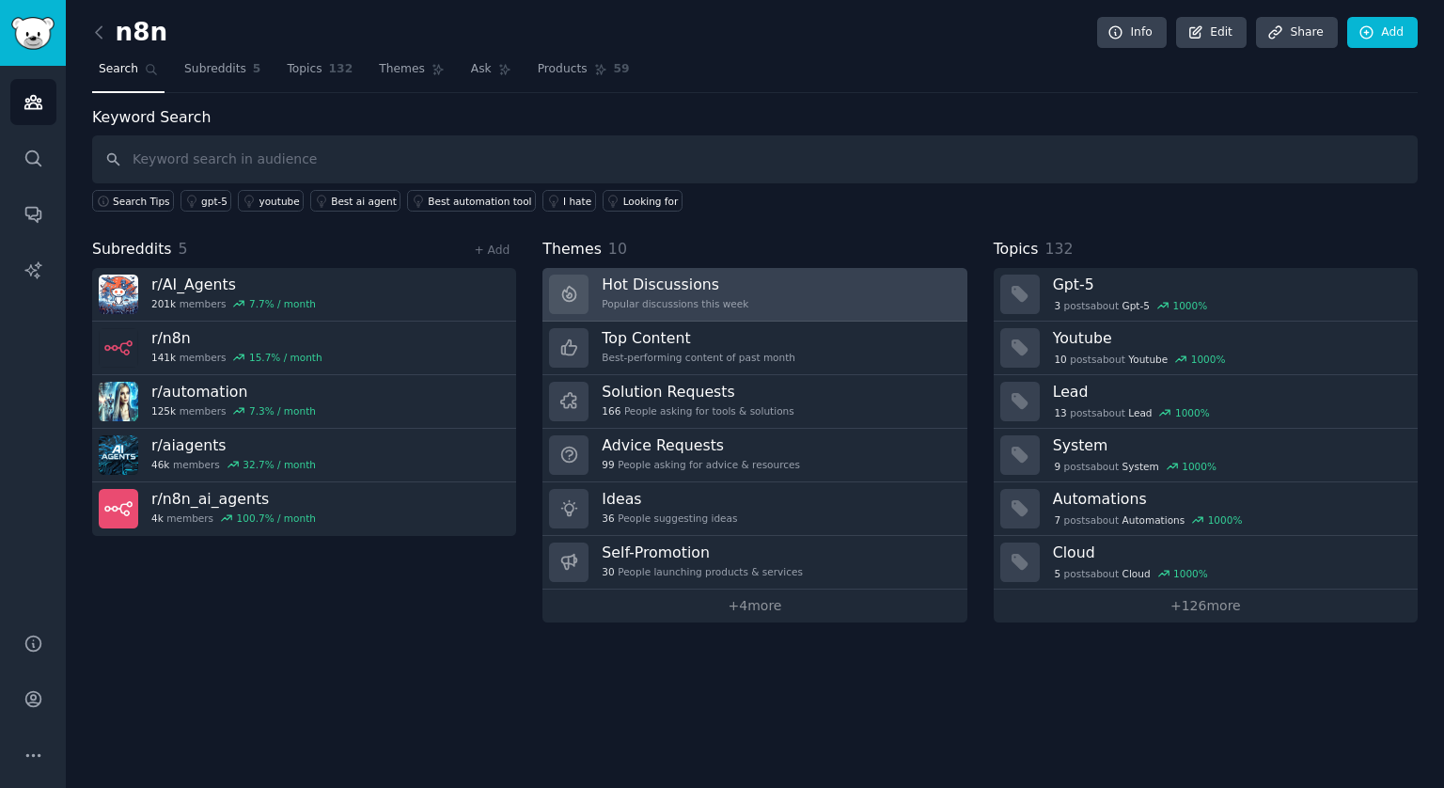
click at [687, 281] on h3 "Hot Discussions" at bounding box center [675, 285] width 147 height 20
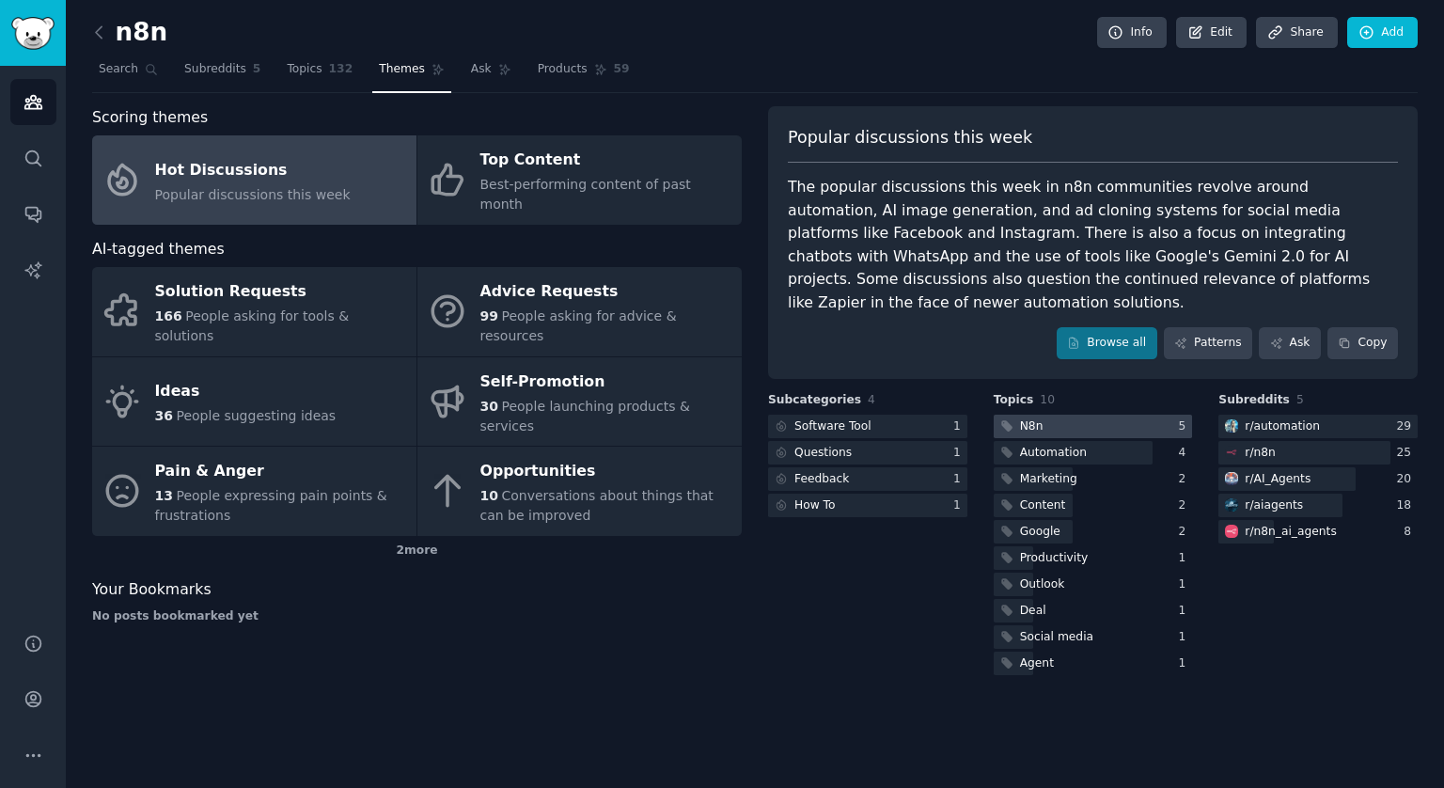
click at [1055, 415] on div at bounding box center [1093, 427] width 199 height 24
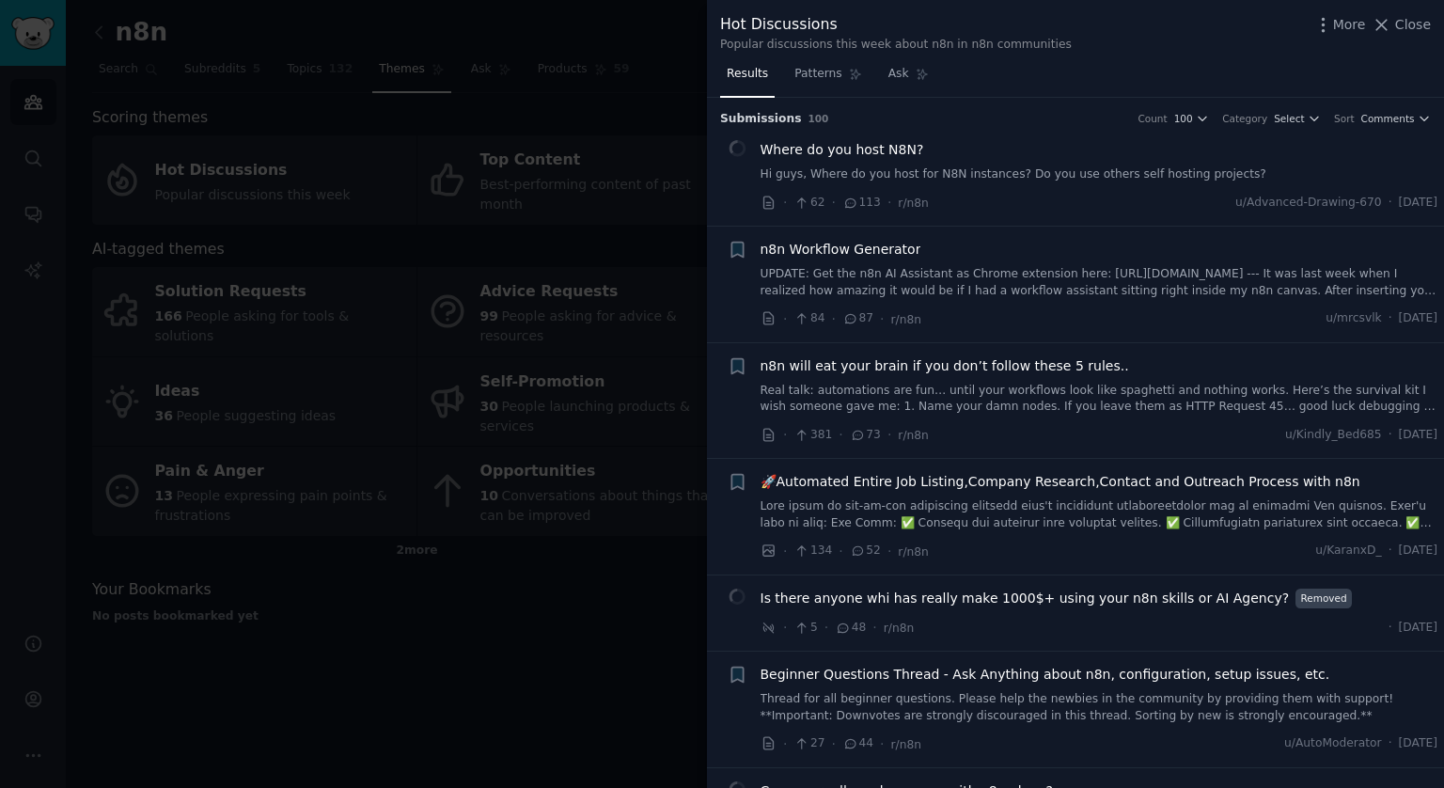
click at [882, 255] on span "n8n Workflow Generator" at bounding box center [841, 250] width 161 height 20
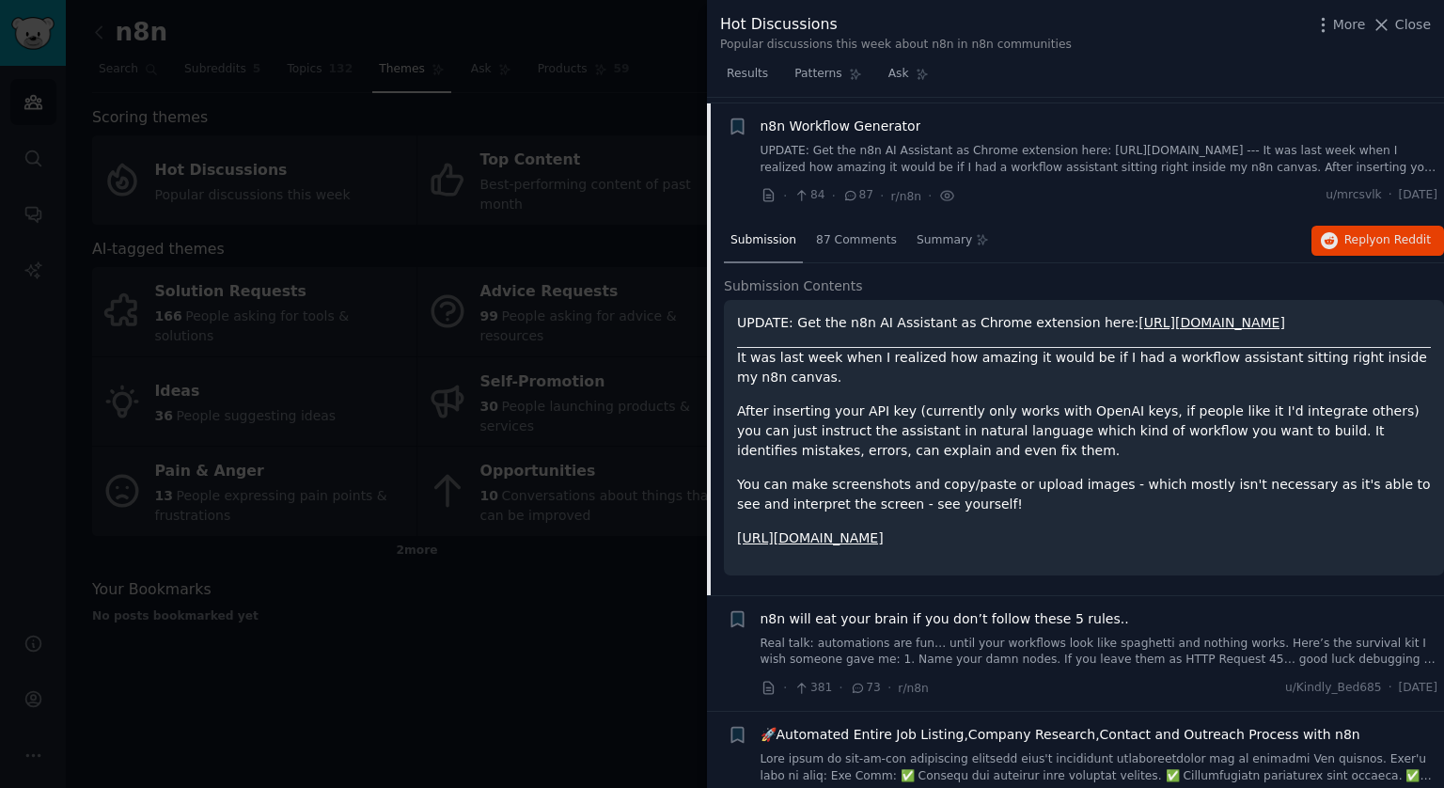
scroll to position [129, 0]
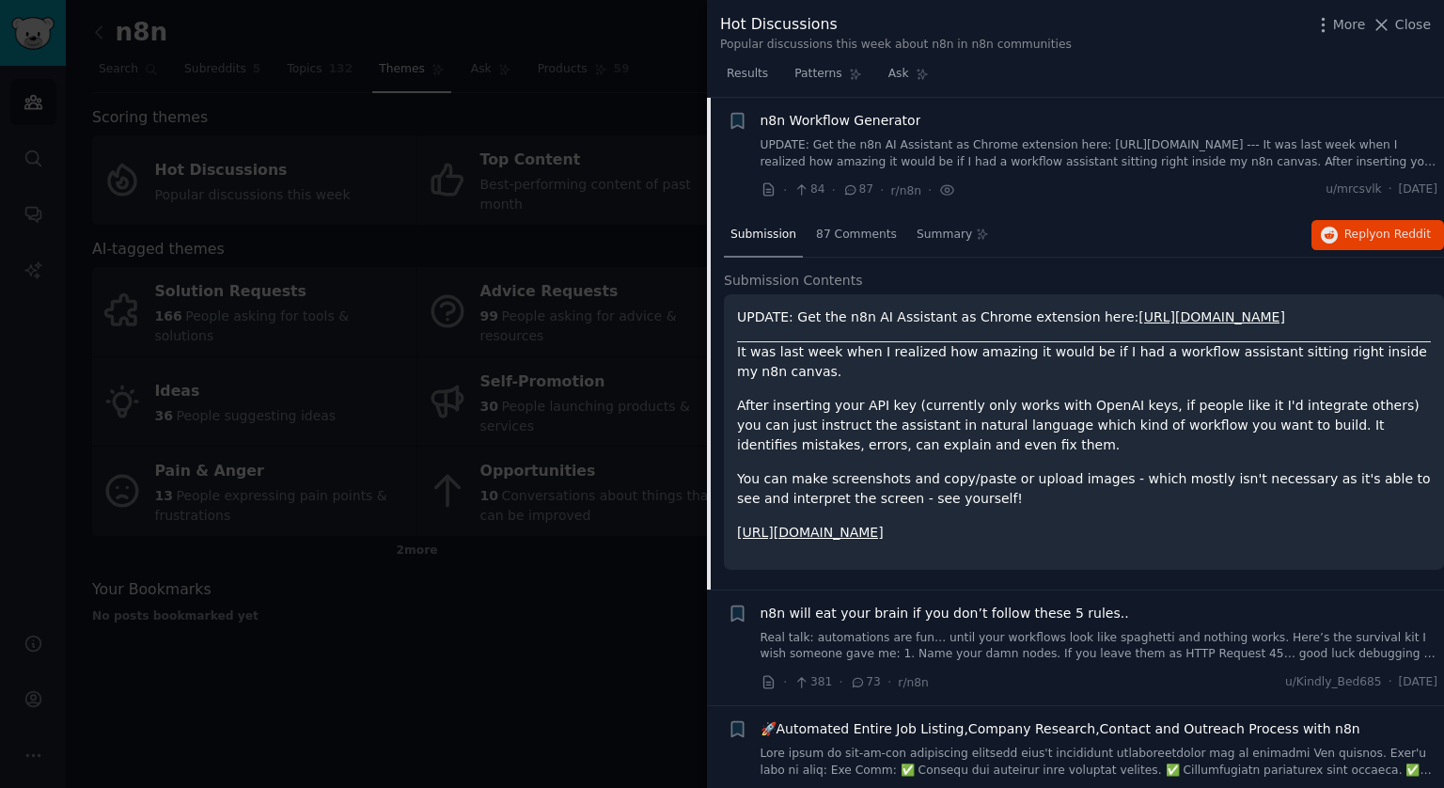
click at [1211, 314] on link "[URL][DOMAIN_NAME]" at bounding box center [1212, 316] width 147 height 15
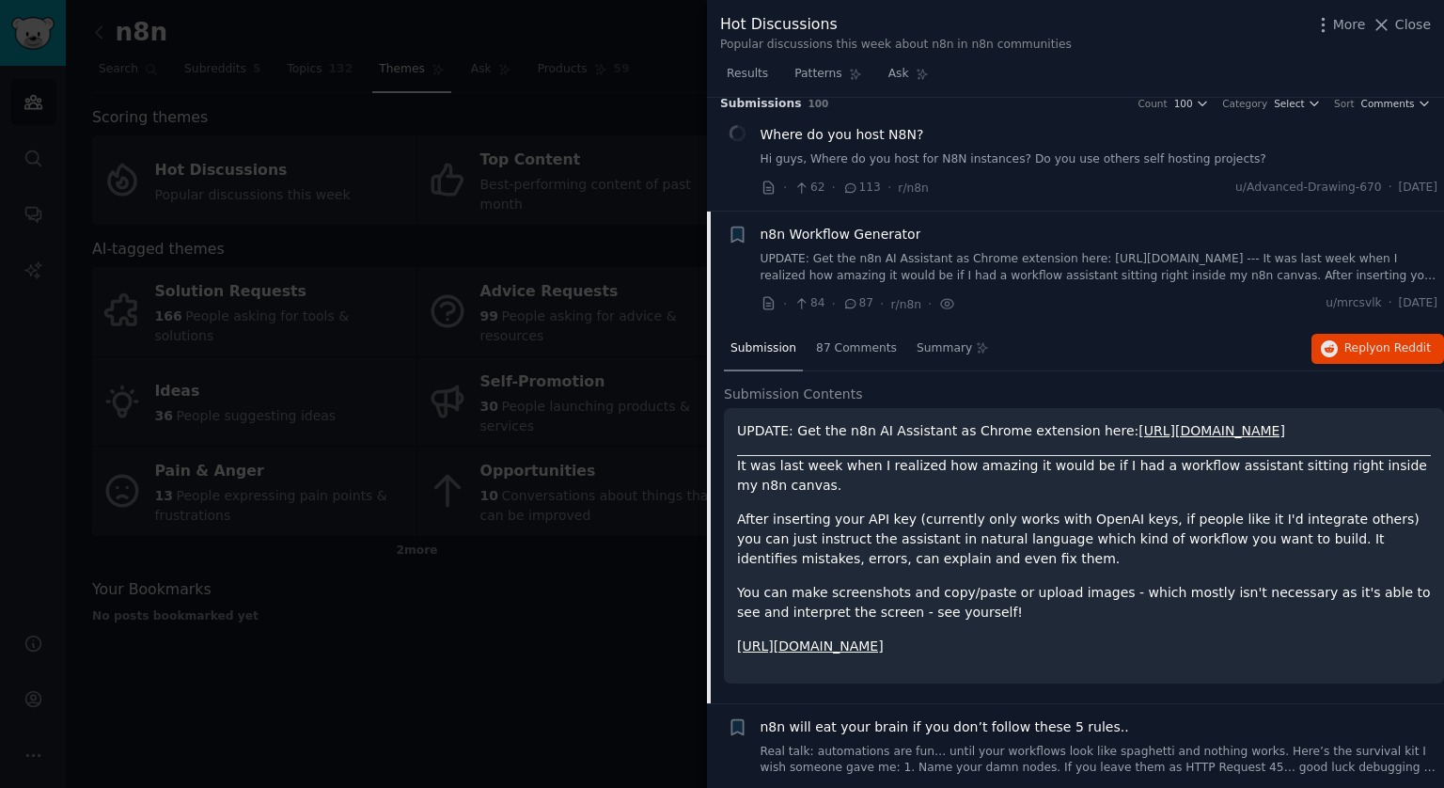
scroll to position [0, 0]
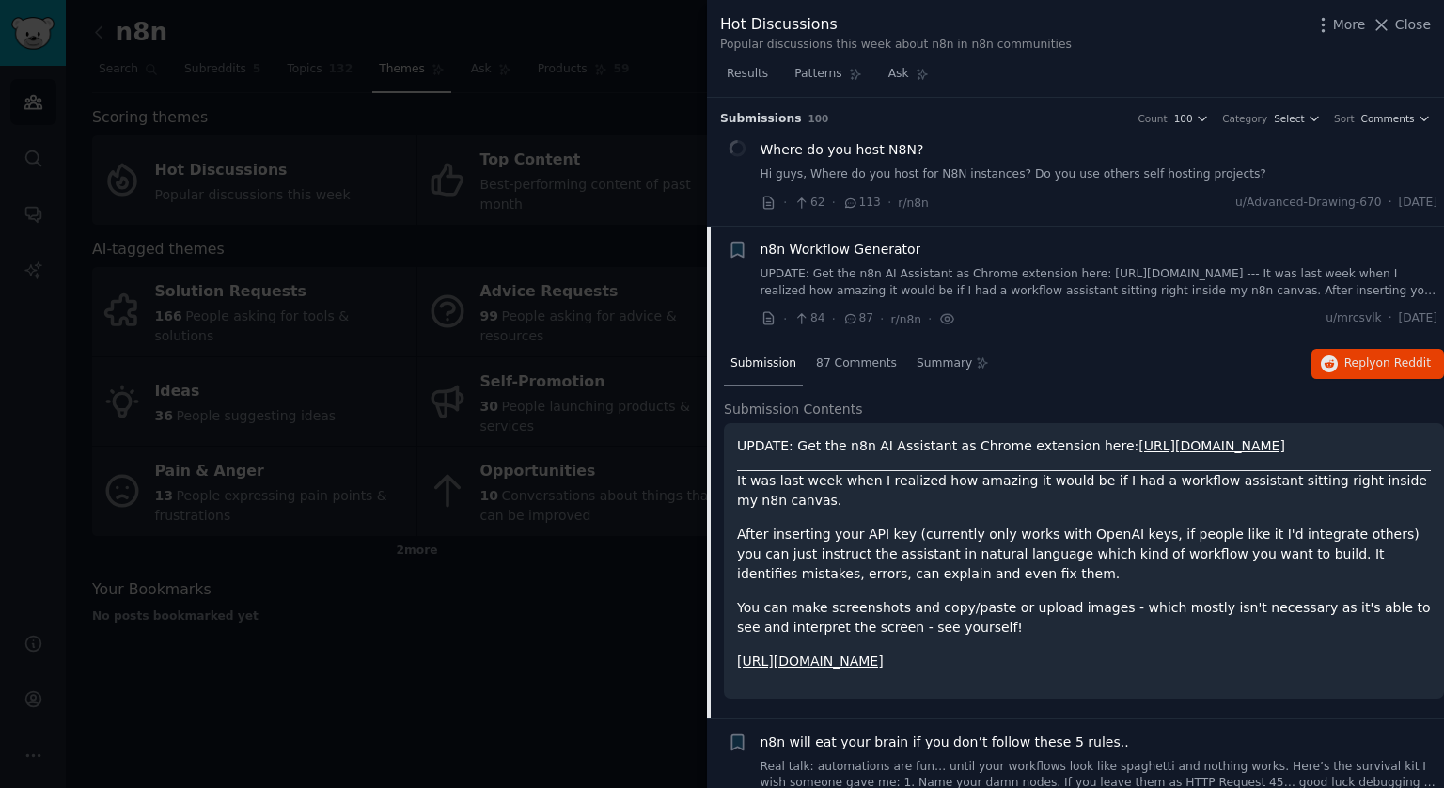
click at [1097, 268] on link "UPDATE: Get the n8n AI Assistant as Chrome extension here: [URL][DOMAIN_NAME] -…" at bounding box center [1100, 282] width 678 height 33
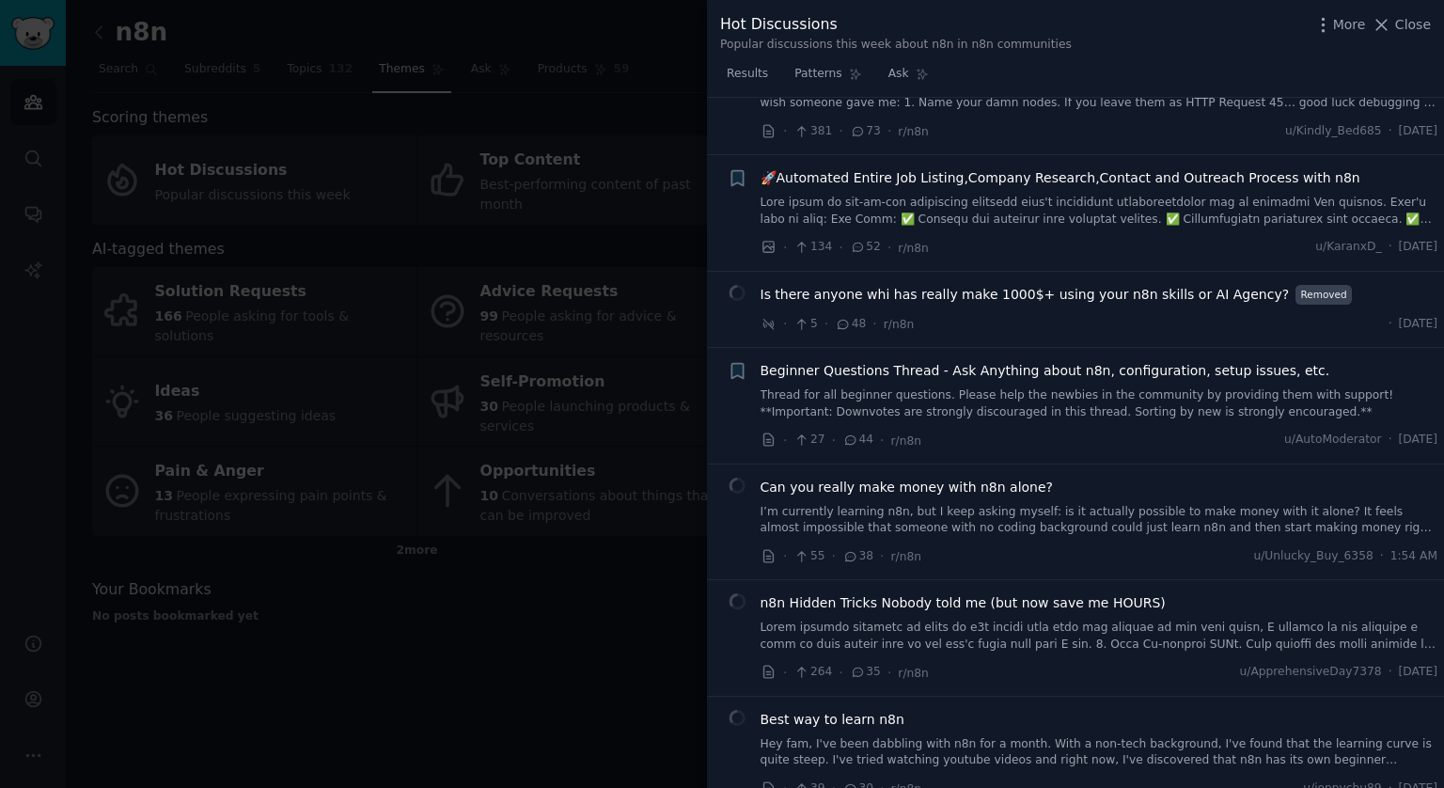
scroll to position [337, 0]
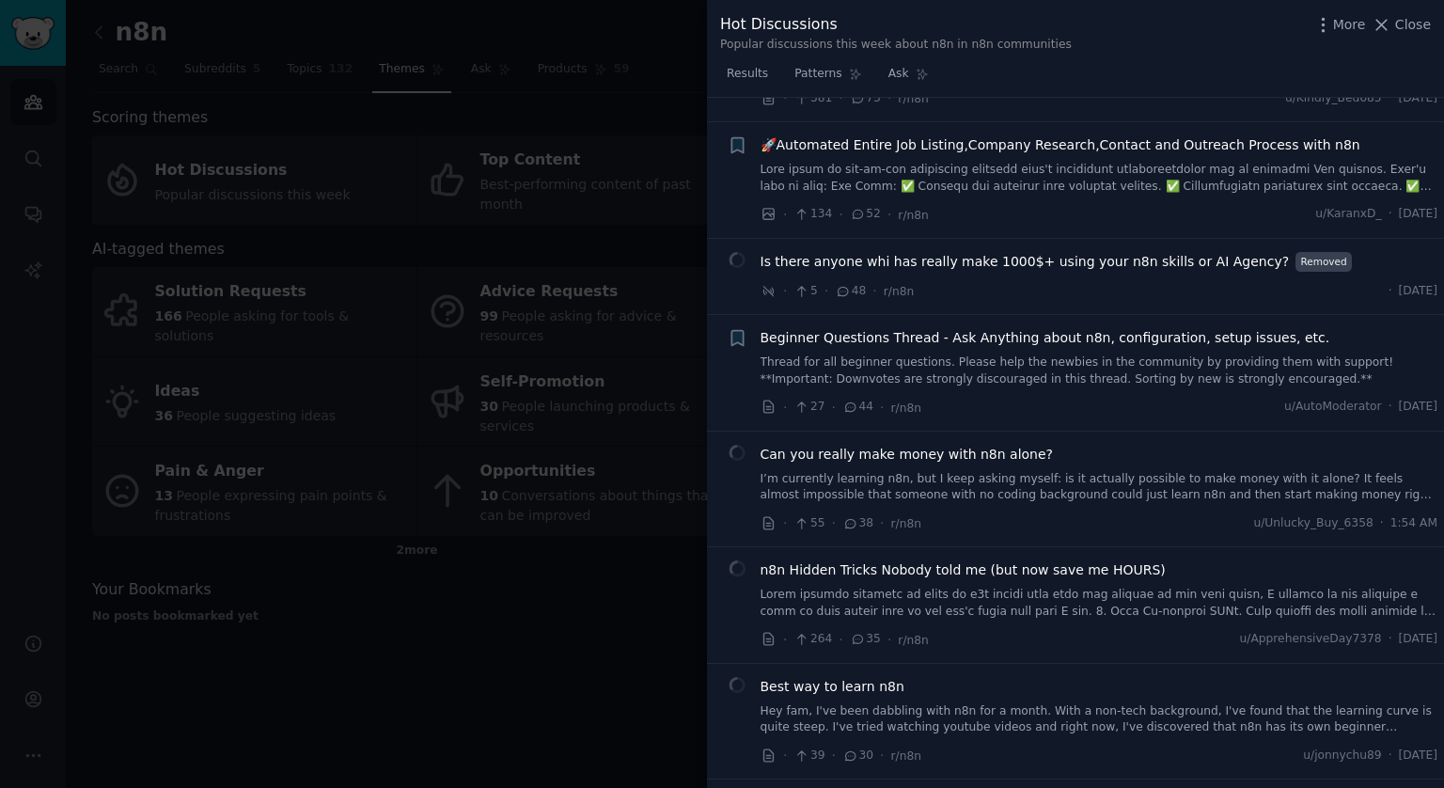
click at [858, 451] on span "Can you really make money with n8n alone?" at bounding box center [907, 455] width 293 height 20
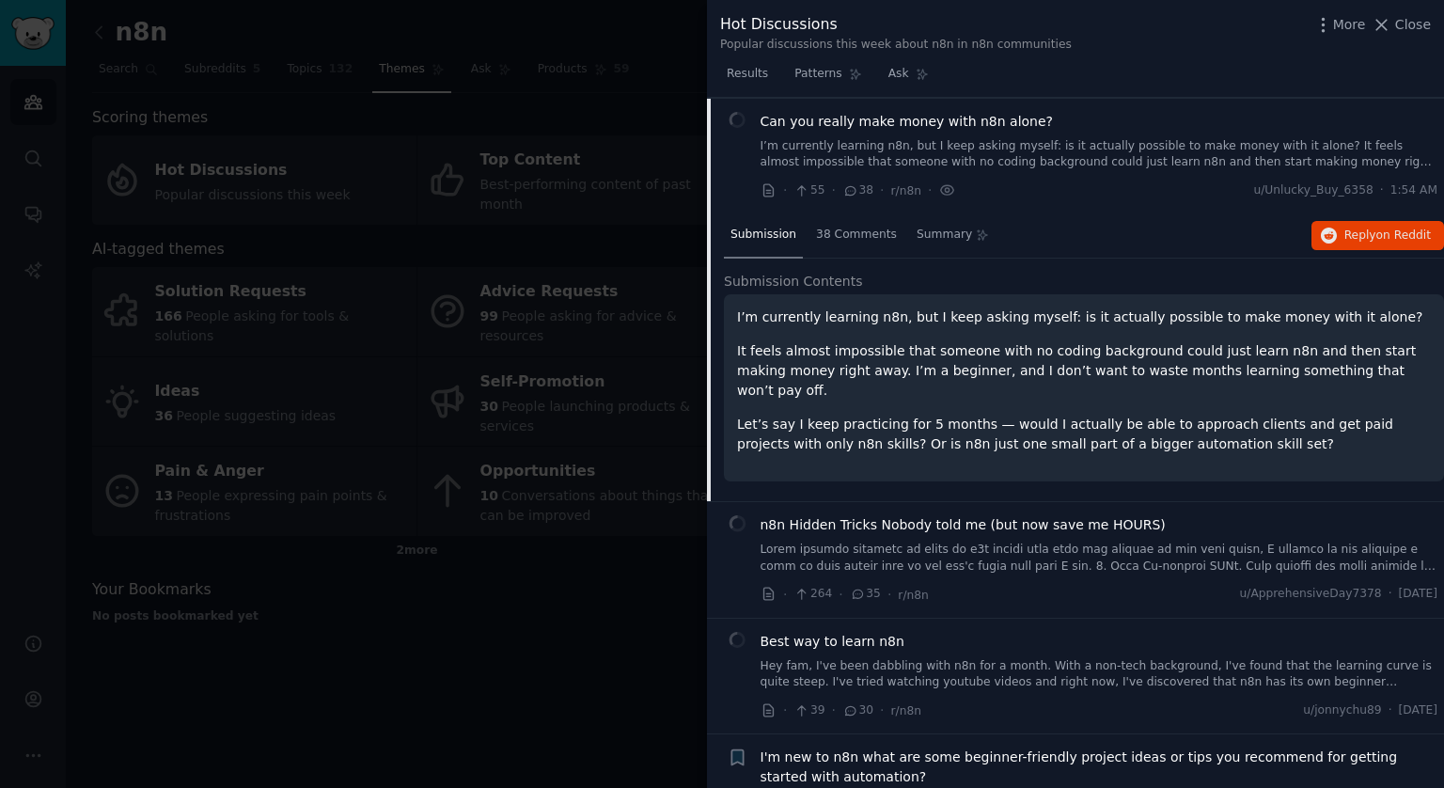
scroll to position [670, 0]
click at [853, 240] on span "38 Comments" at bounding box center [856, 234] width 81 height 17
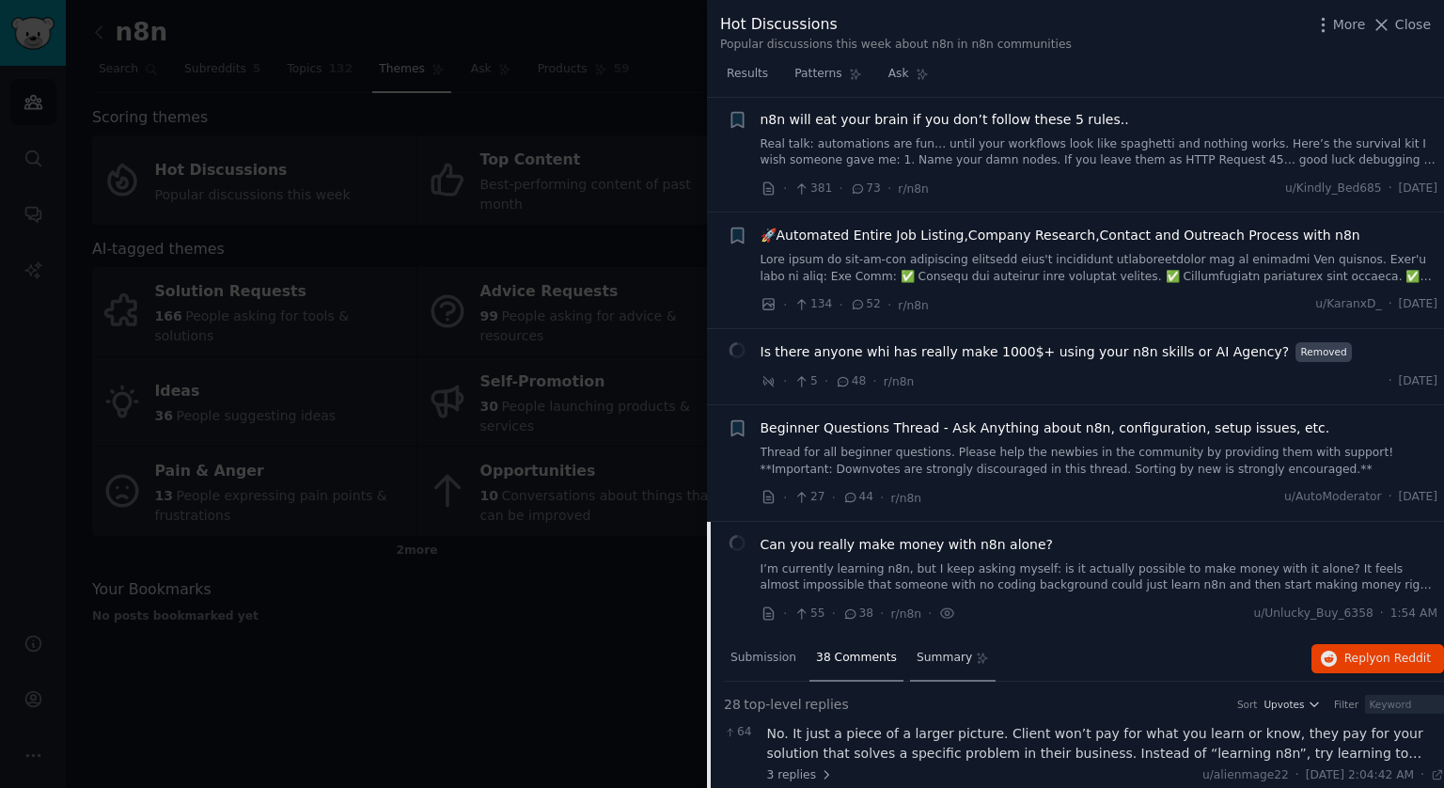
scroll to position [232, 0]
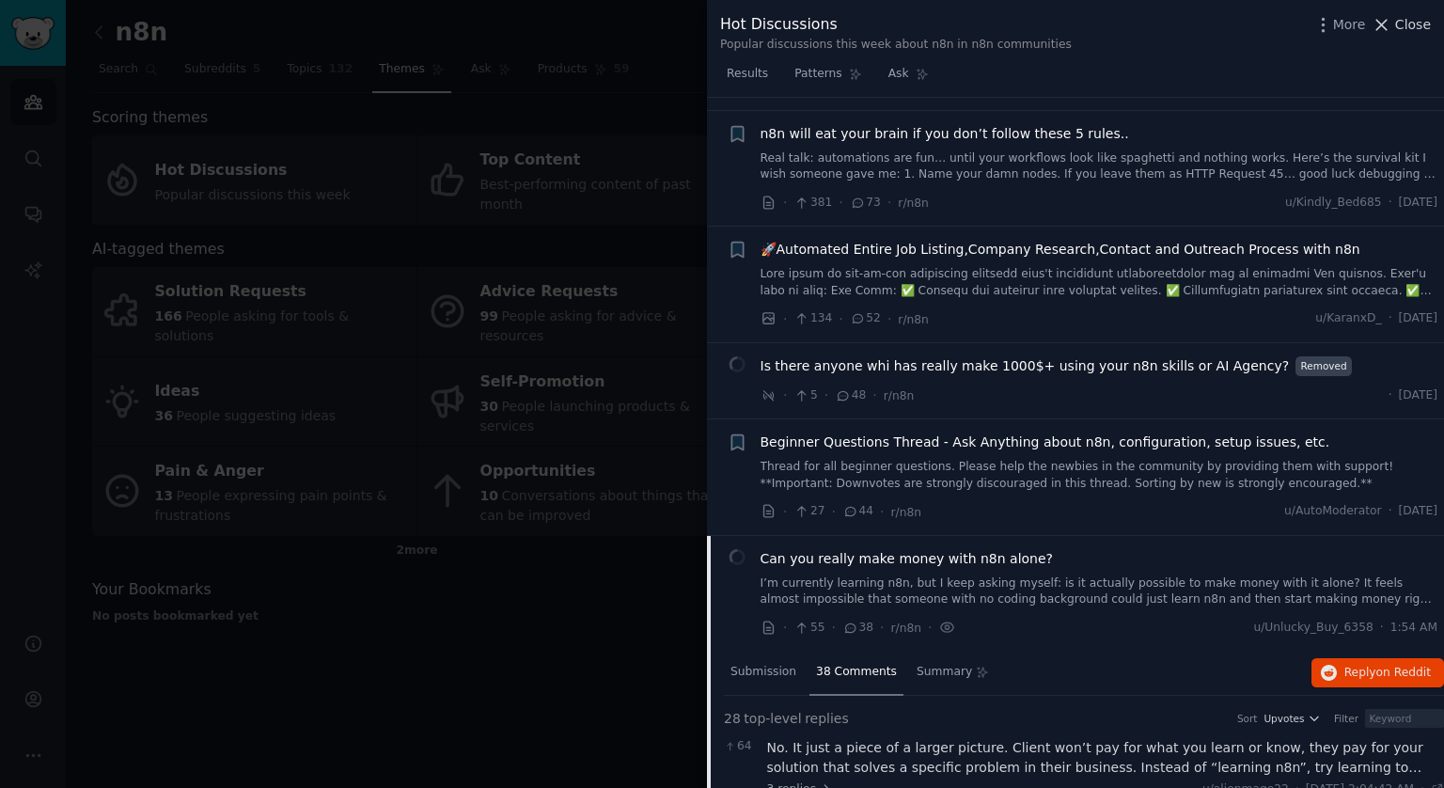
click at [1407, 23] on span "Close" at bounding box center [1413, 25] width 36 height 20
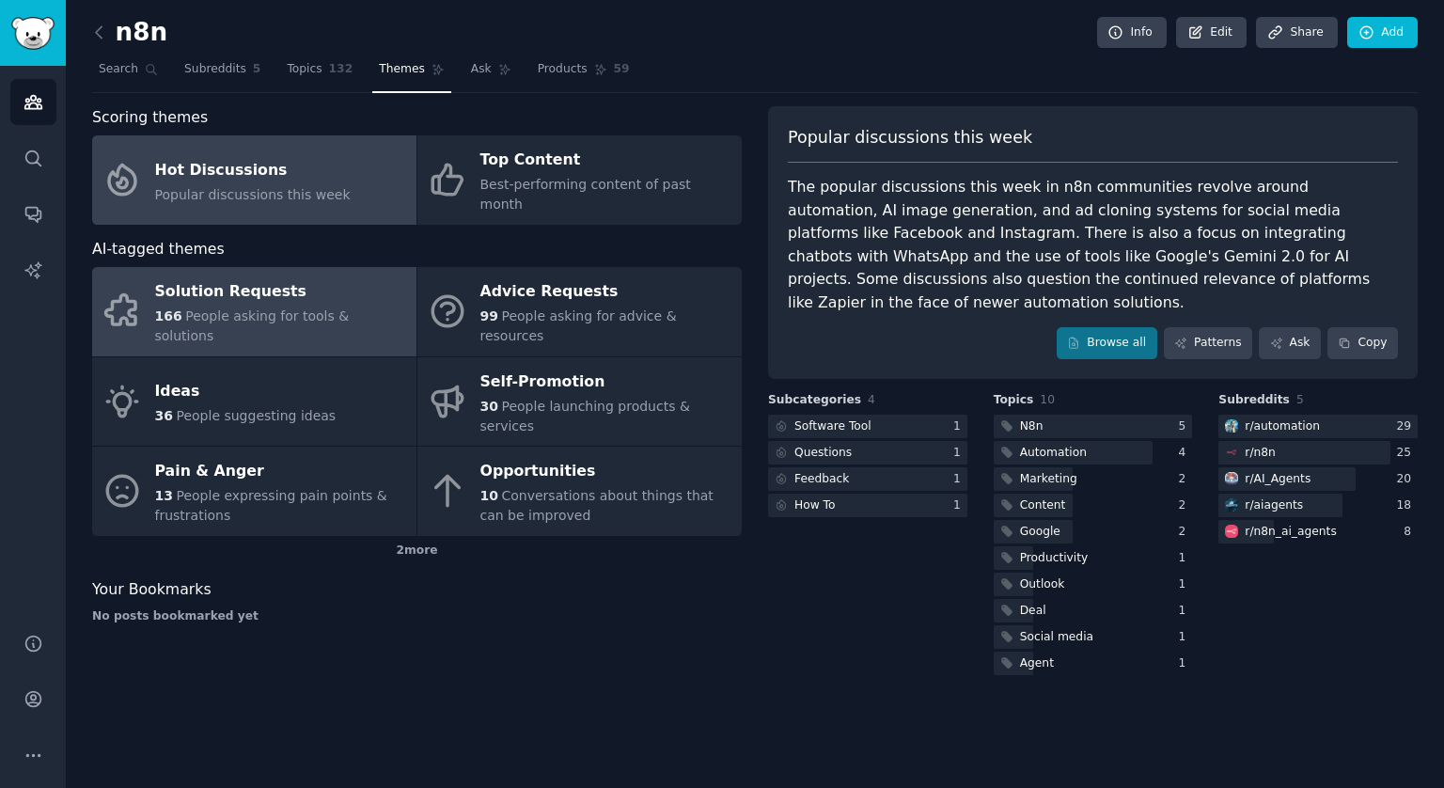
click at [246, 308] on span "People asking for tools & solutions" at bounding box center [252, 325] width 195 height 35
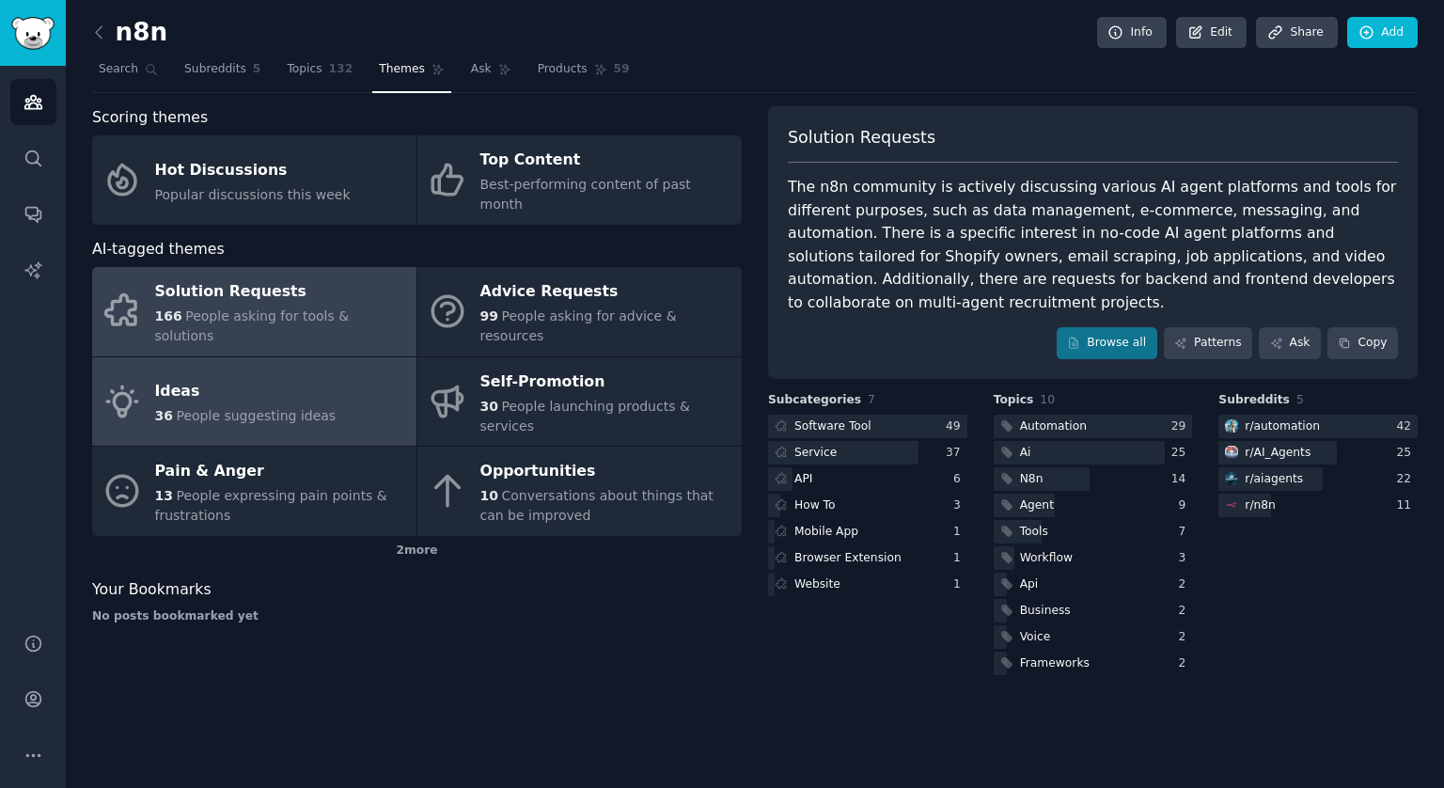
click at [227, 377] on div "Ideas" at bounding box center [245, 392] width 181 height 30
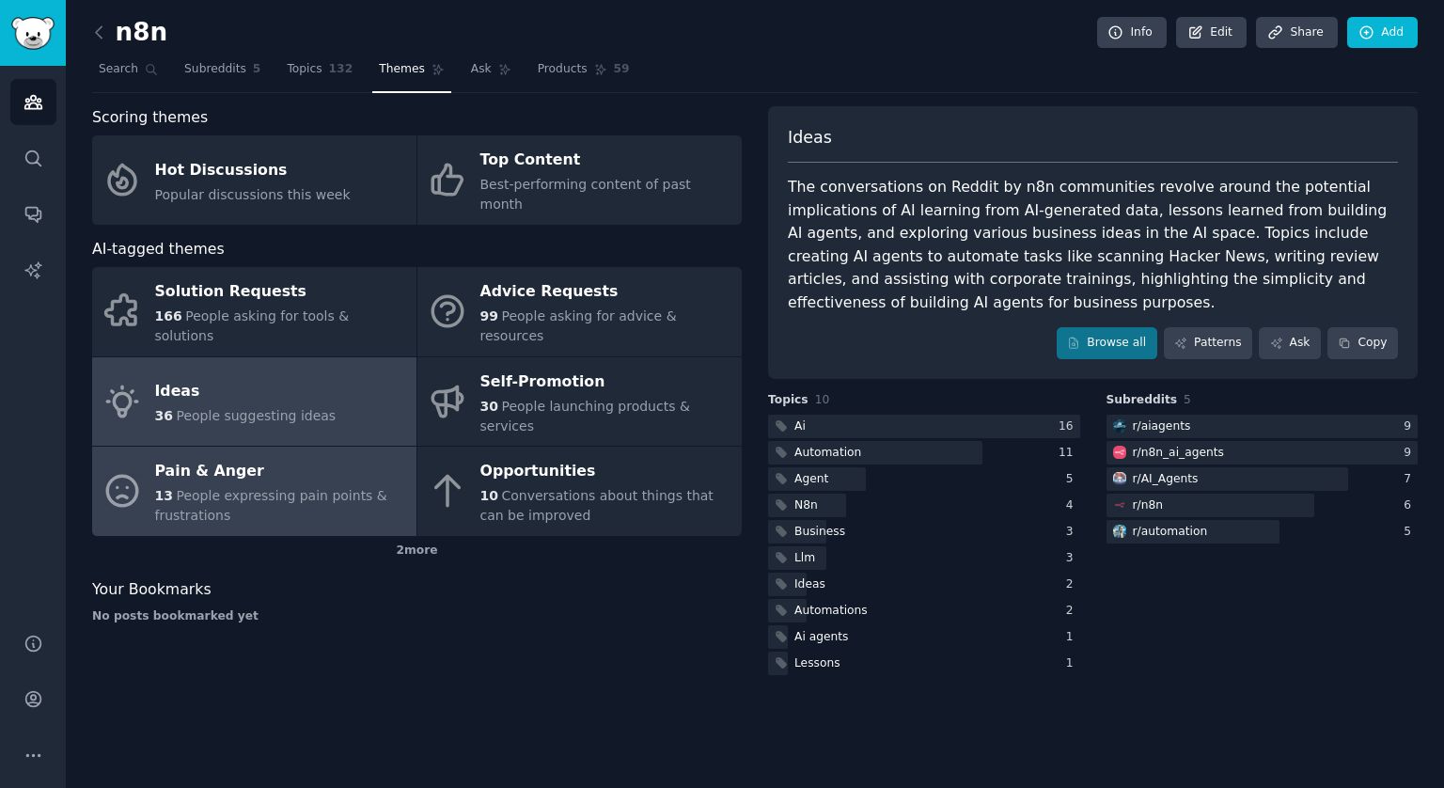
click at [208, 488] on span "People expressing pain points & frustrations" at bounding box center [271, 505] width 232 height 35
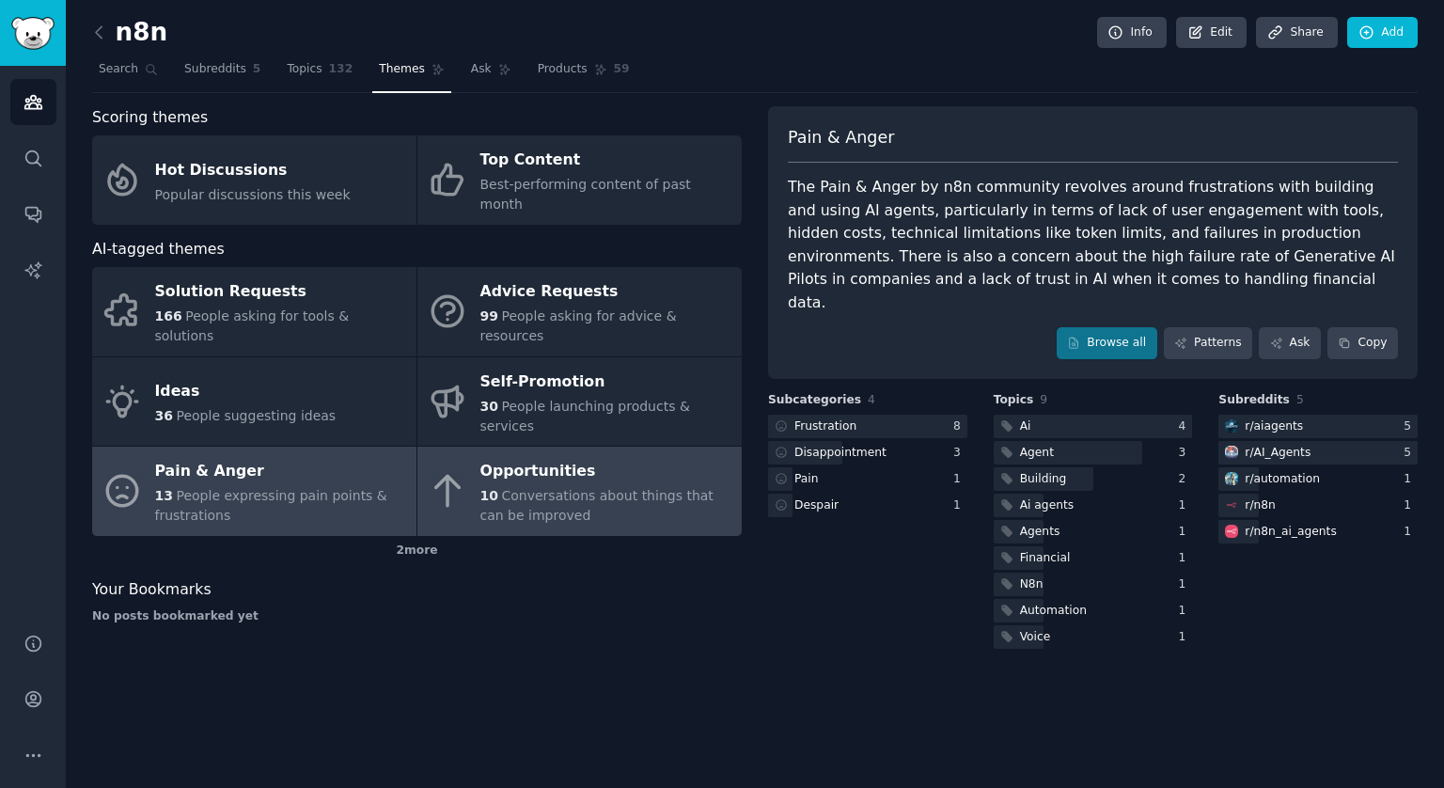
click at [553, 486] on div "10 Conversations about things that can be improved" at bounding box center [606, 505] width 252 height 39
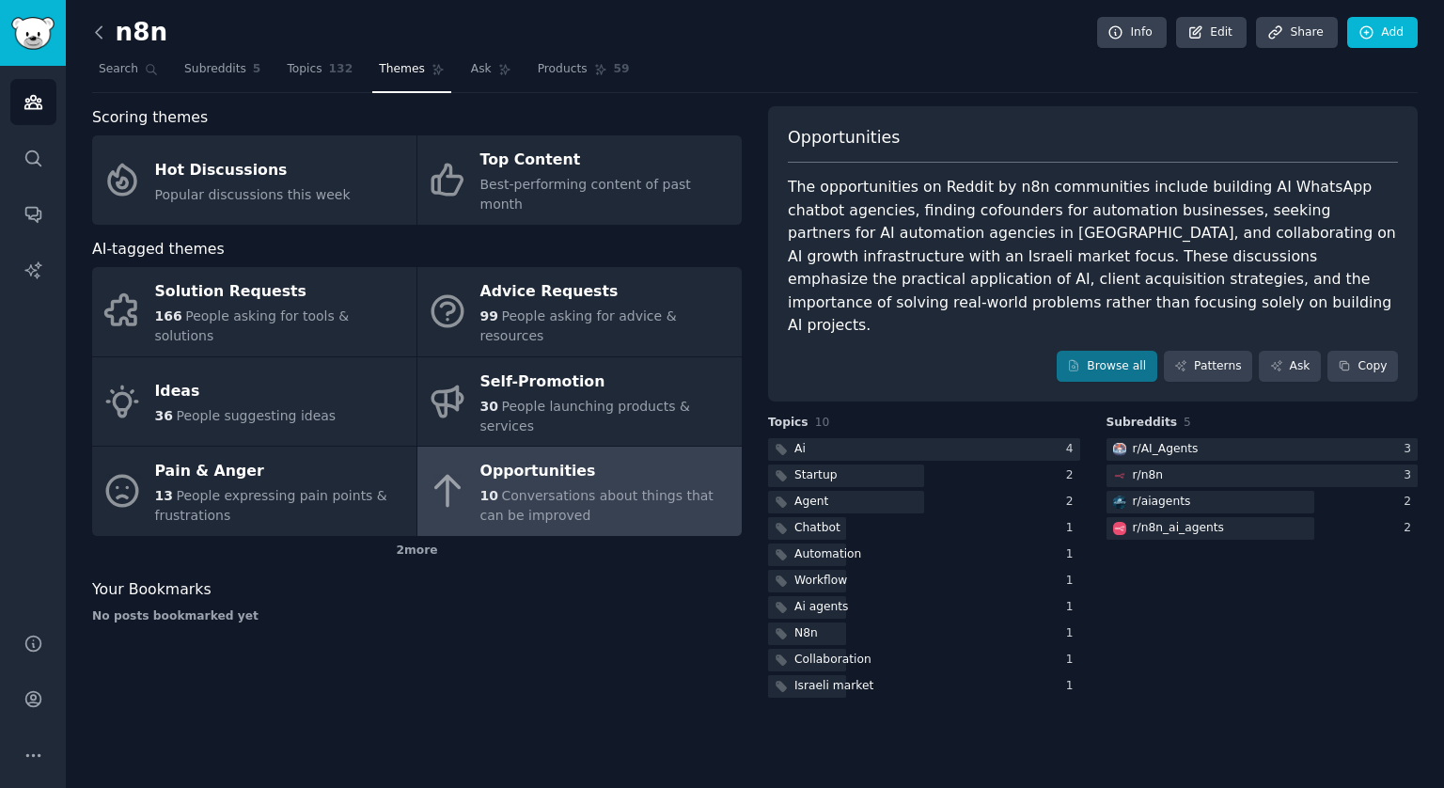
click at [99, 33] on icon at bounding box center [99, 33] width 20 height 20
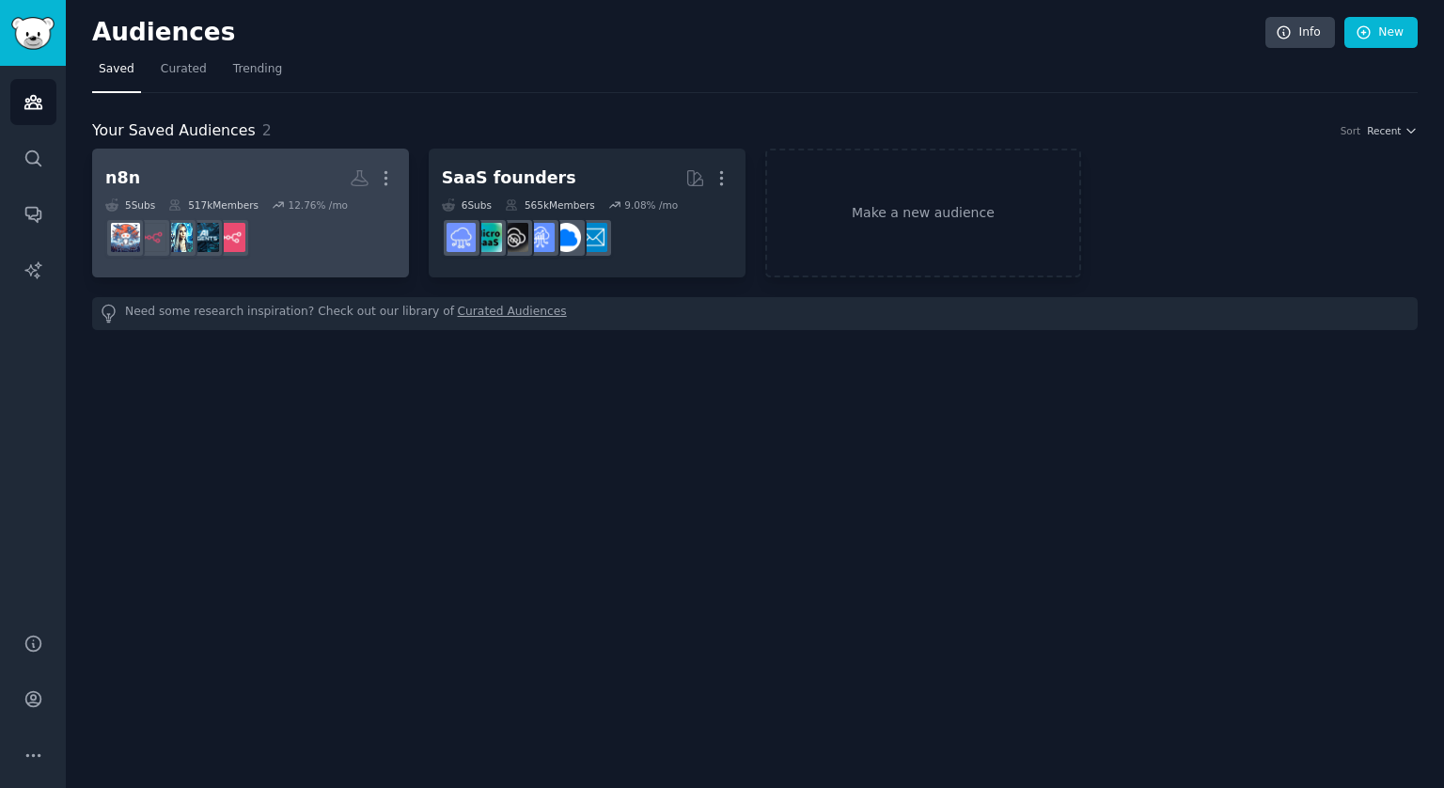
click at [314, 212] on dd at bounding box center [250, 238] width 291 height 53
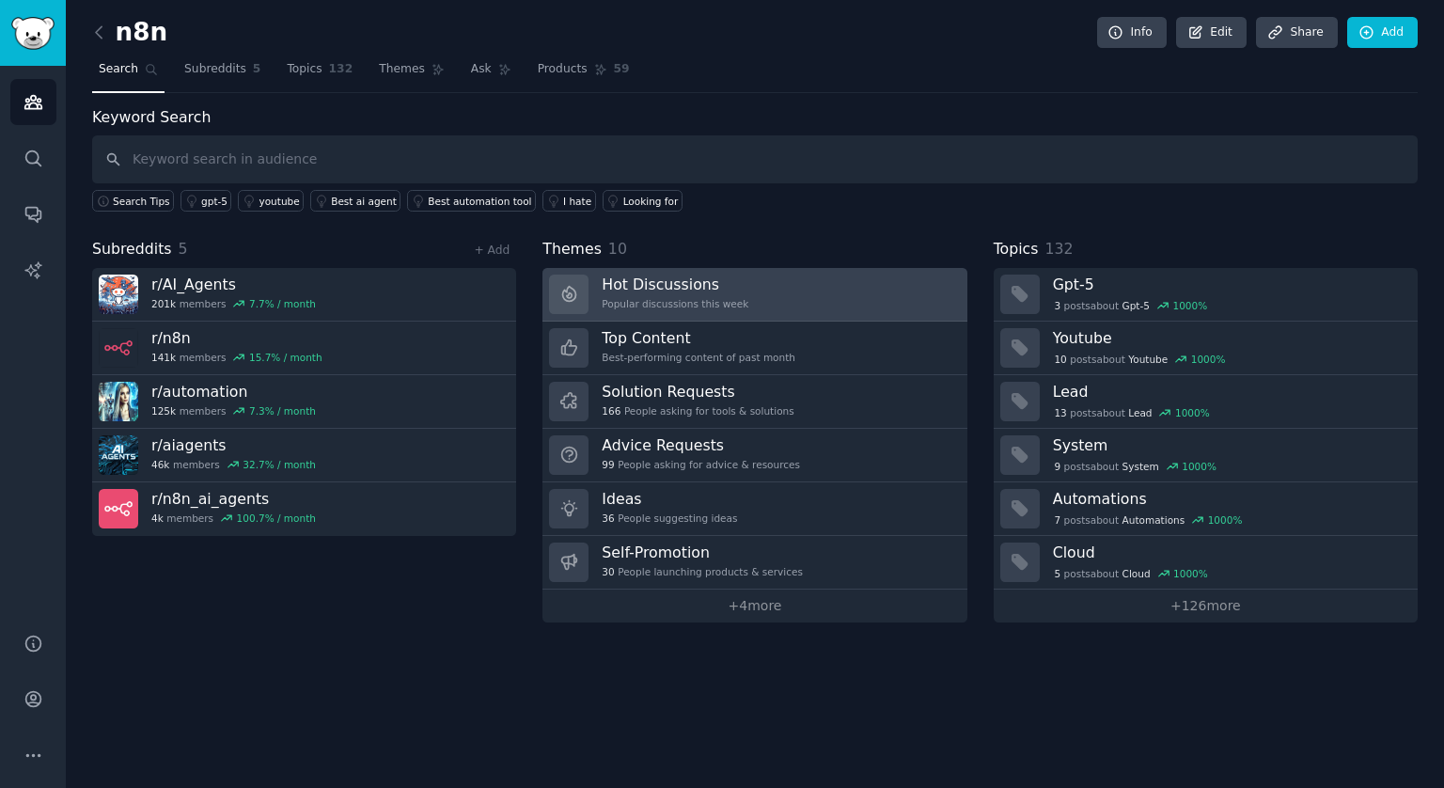
click at [716, 300] on div "Popular discussions this week" at bounding box center [675, 303] width 147 height 13
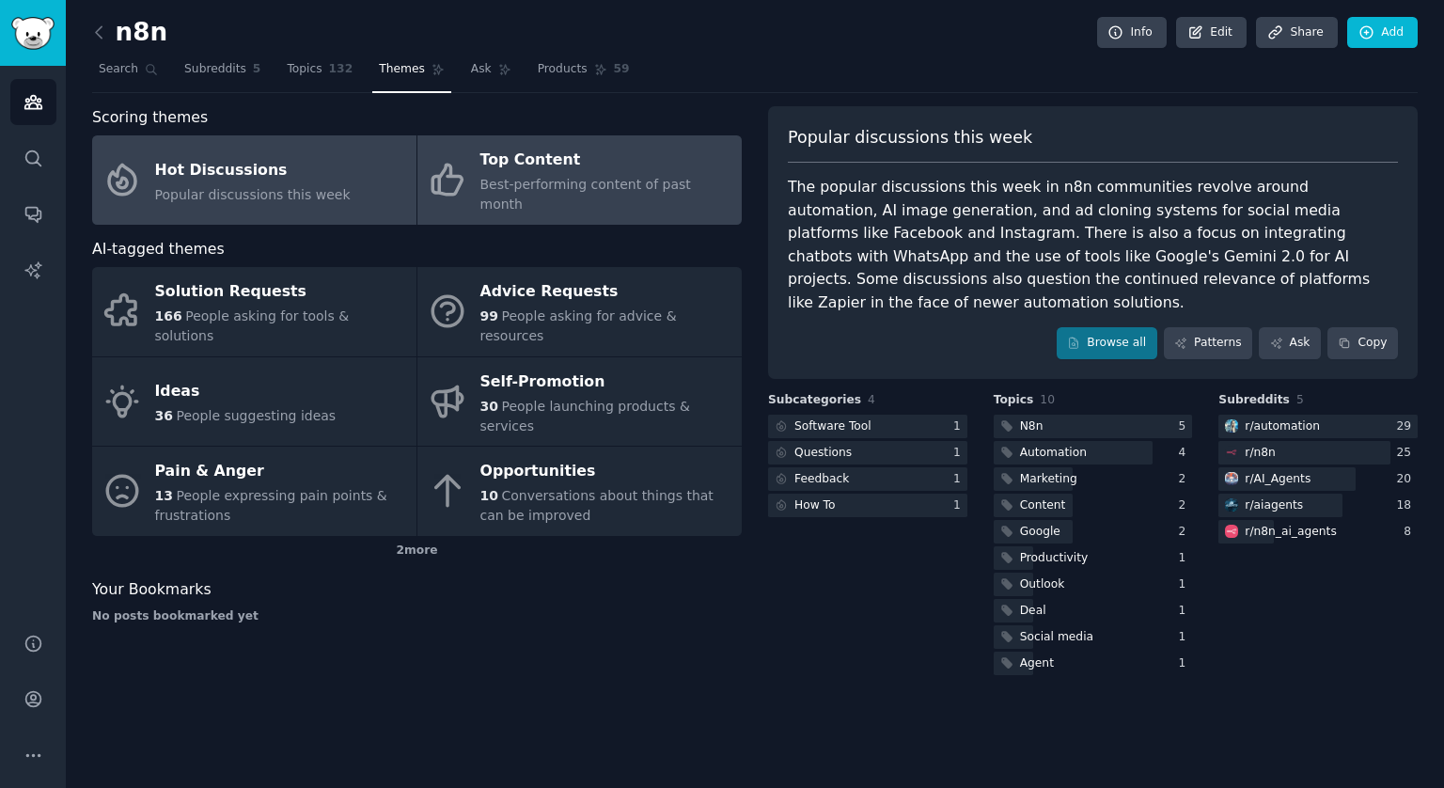
click at [561, 163] on div "Top Content" at bounding box center [606, 161] width 252 height 30
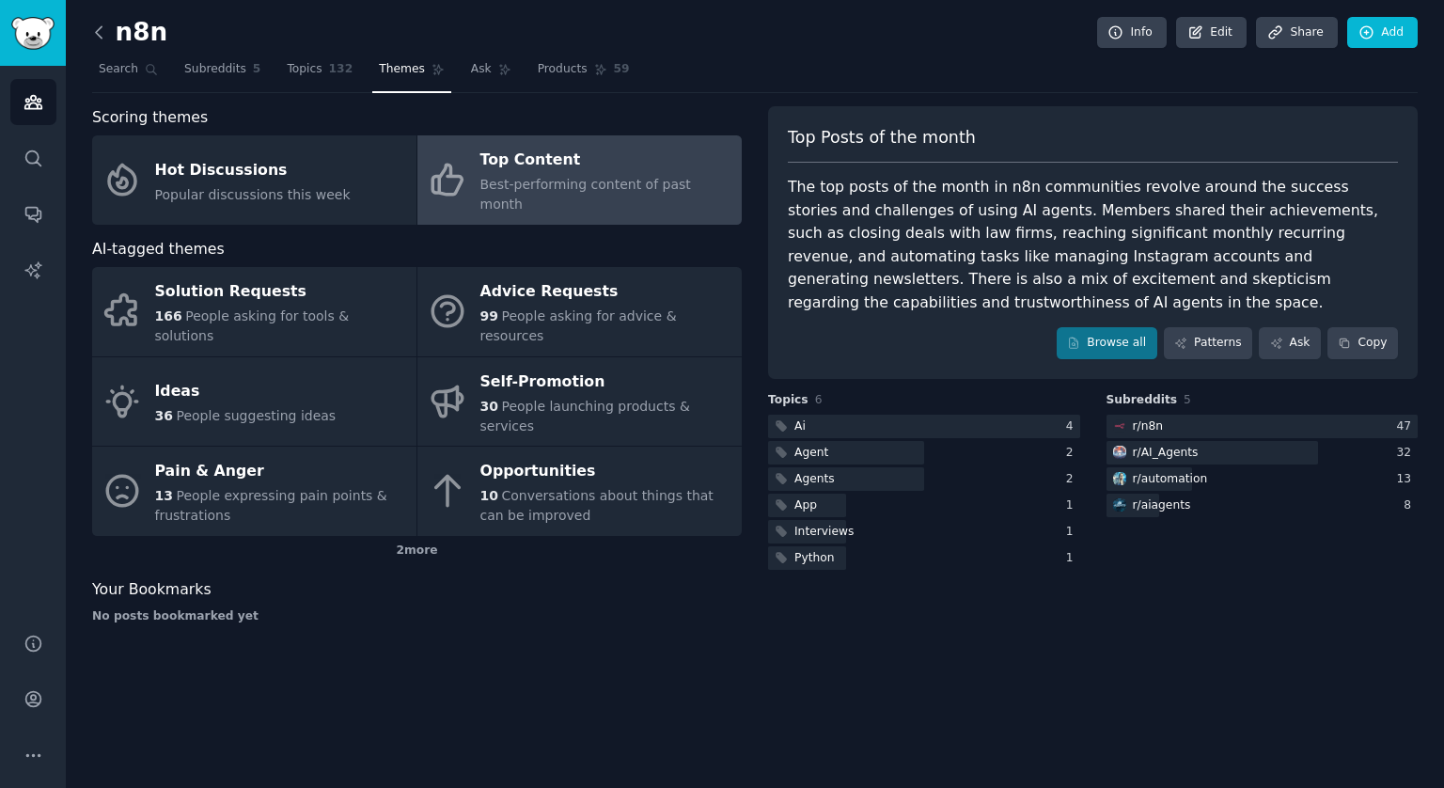
click at [101, 37] on icon at bounding box center [99, 31] width 6 height 11
